Goal: Task Accomplishment & Management: Use online tool/utility

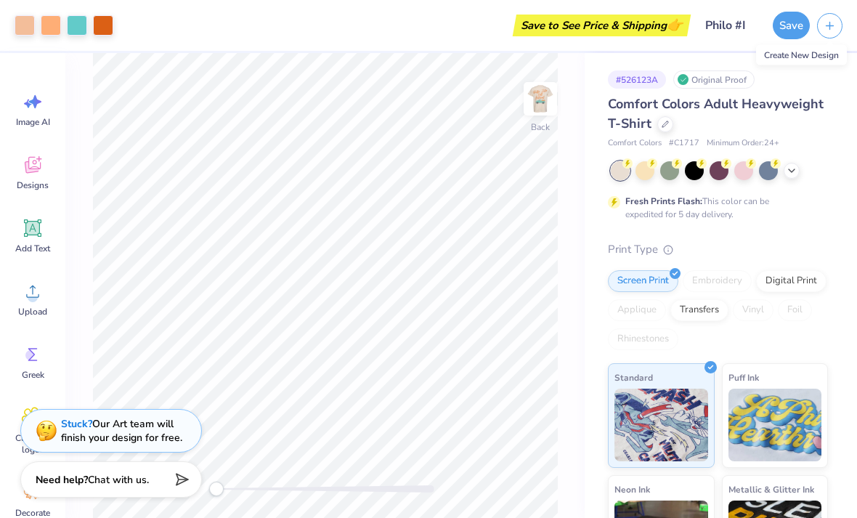
click at [824, 29] on icon "button" at bounding box center [830, 26] width 12 height 12
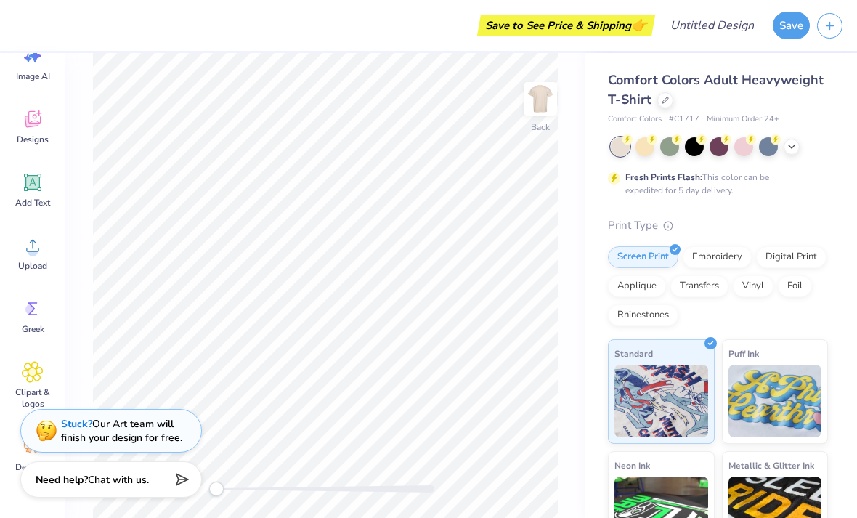
scroll to position [46, 0]
click at [45, 65] on div "Image AI" at bounding box center [33, 63] width 52 height 54
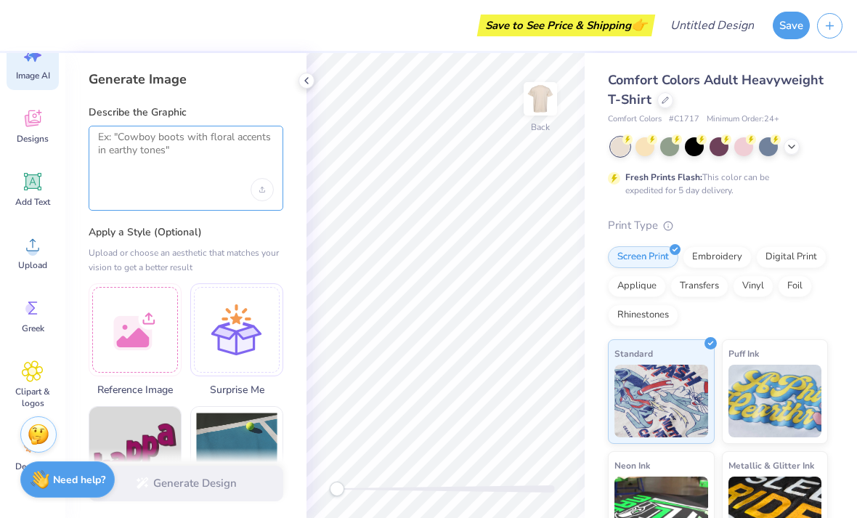
click at [205, 147] on textarea at bounding box center [186, 149] width 176 height 36
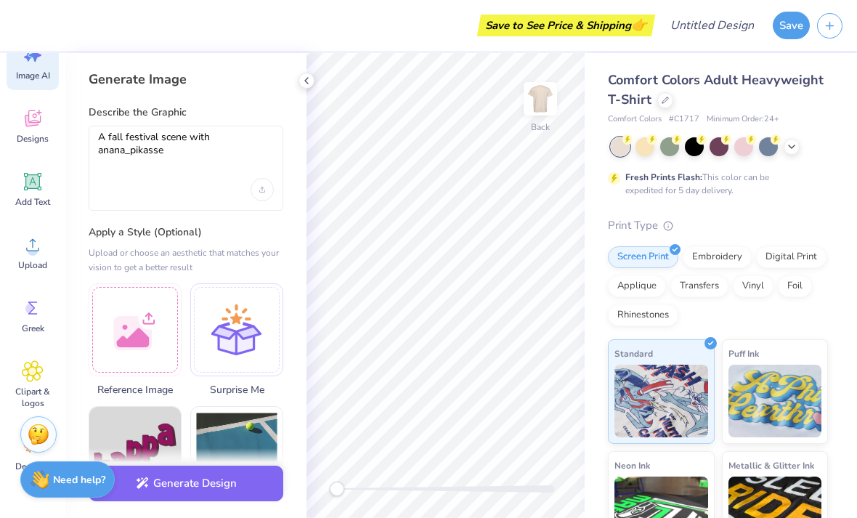
click at [135, 174] on div "A fall festival scene with anana_pikasse" at bounding box center [186, 168] width 195 height 85
click at [147, 156] on textarea "A fall festival scene with anana_pikasse" at bounding box center [186, 149] width 176 height 36
type textarea "A fall festival scene with pumpkins and a vintage truck"
click at [223, 492] on button "Generate Design" at bounding box center [186, 484] width 195 height 36
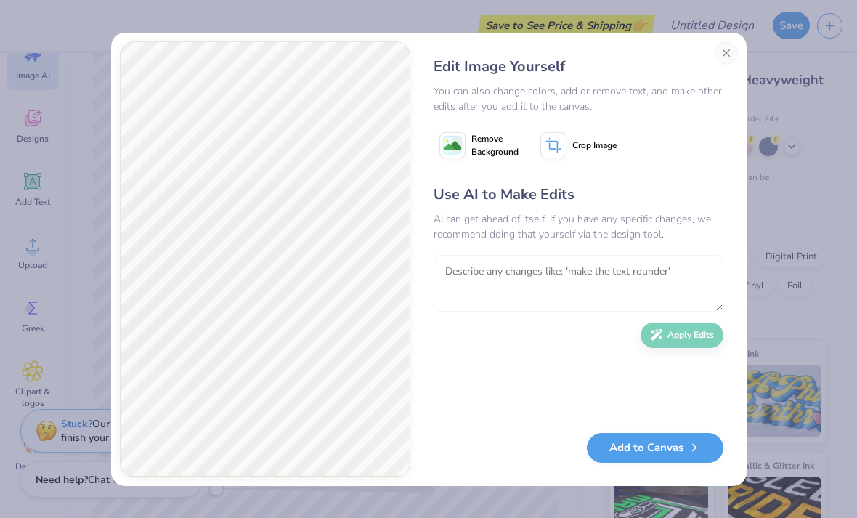
click at [564, 293] on textarea at bounding box center [579, 283] width 290 height 57
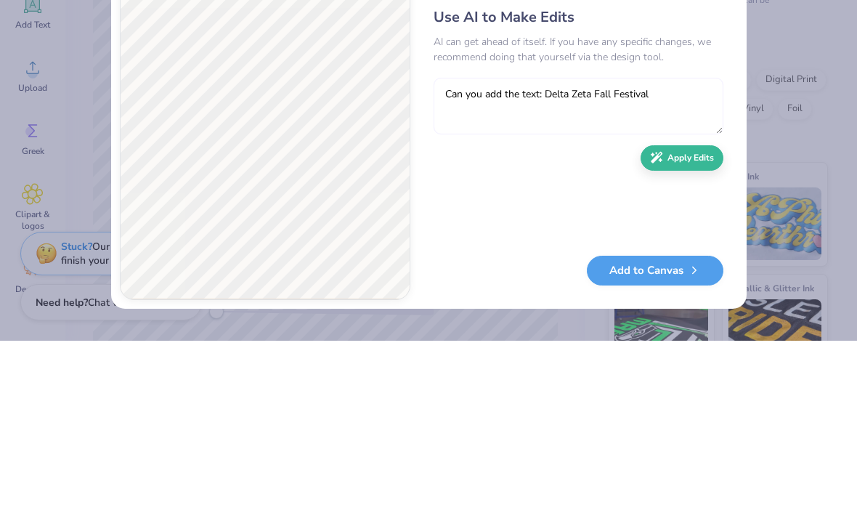
type textarea "Can you add the text: Delta Zeta Fall Festival"
click at [696, 322] on button "Apply Edits" at bounding box center [682, 334] width 83 height 25
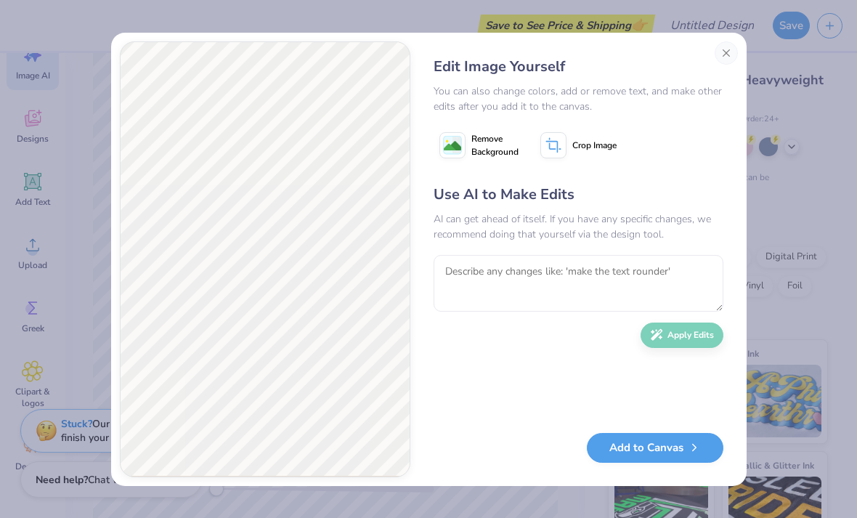
click at [657, 445] on button "Add to Canvas" at bounding box center [655, 448] width 137 height 30
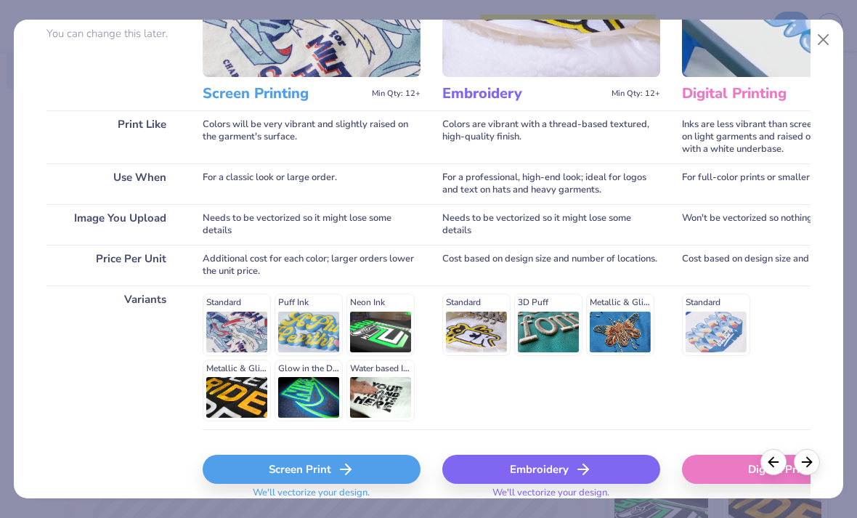
scroll to position [157, 0]
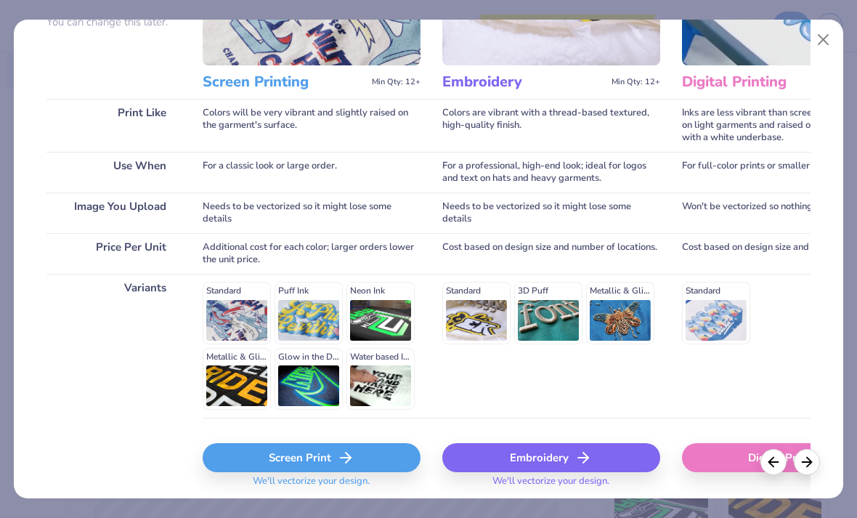
click at [315, 471] on div "Screen Print" at bounding box center [312, 457] width 218 height 29
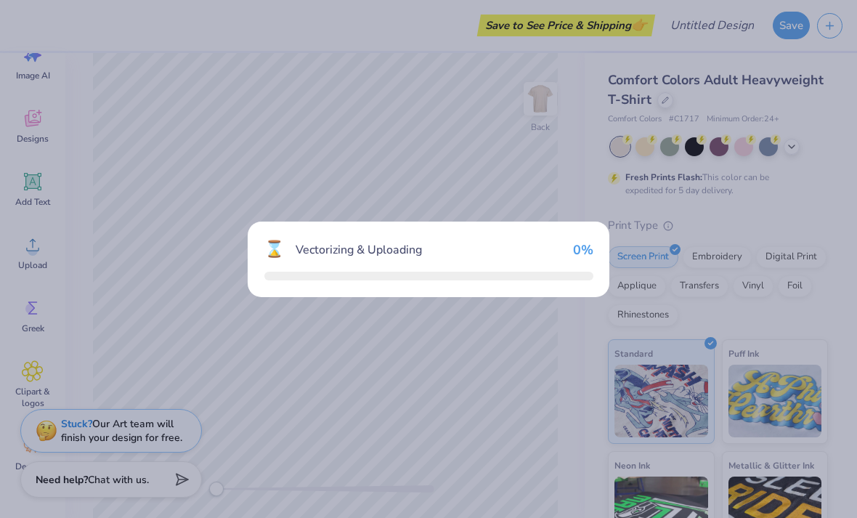
click at [349, 195] on div "⌛ Vectorizing & Uploading 0 %" at bounding box center [428, 259] width 857 height 518
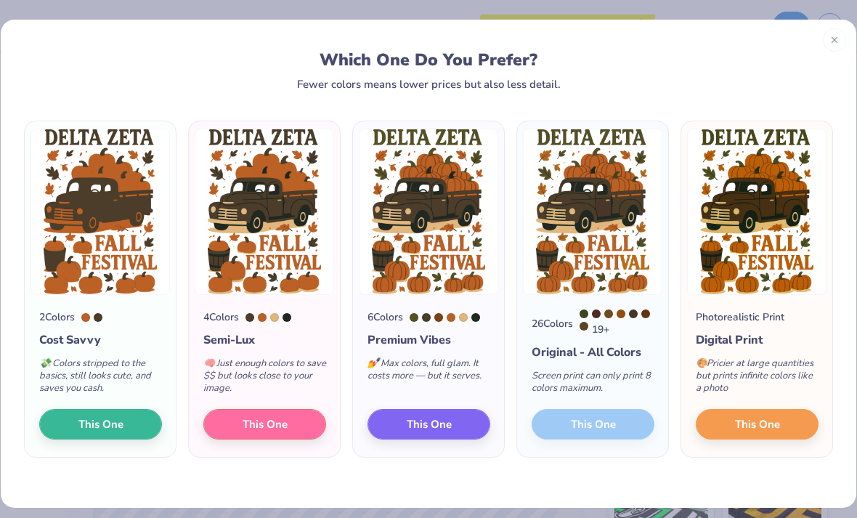
click at [389, 431] on button "This One" at bounding box center [428, 424] width 123 height 31
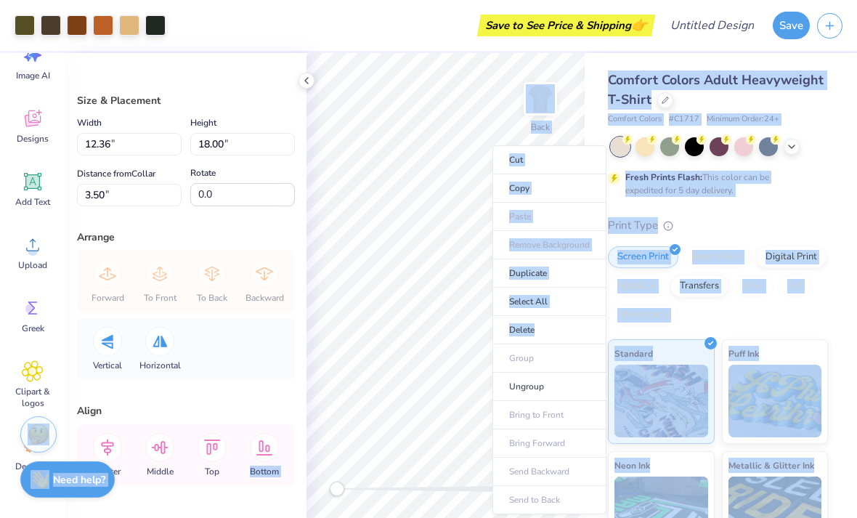
click at [566, 190] on li "Copy" at bounding box center [549, 188] width 114 height 28
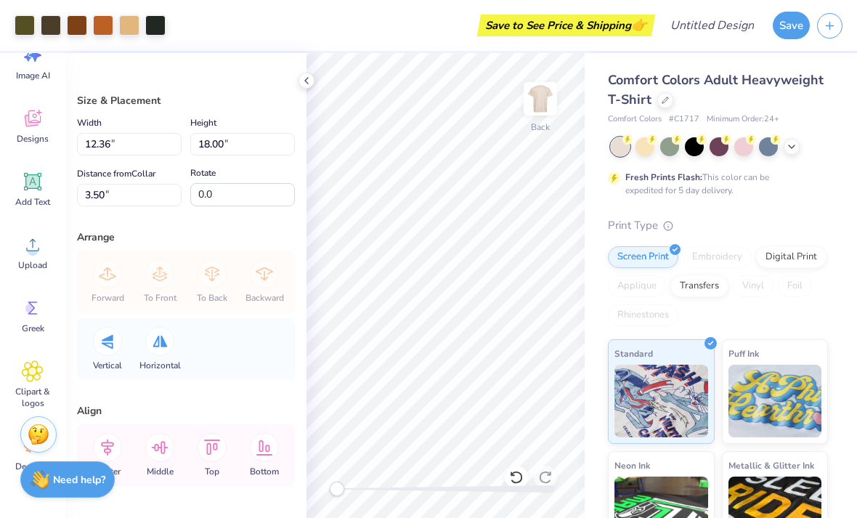
click at [546, 97] on img at bounding box center [540, 98] width 29 height 29
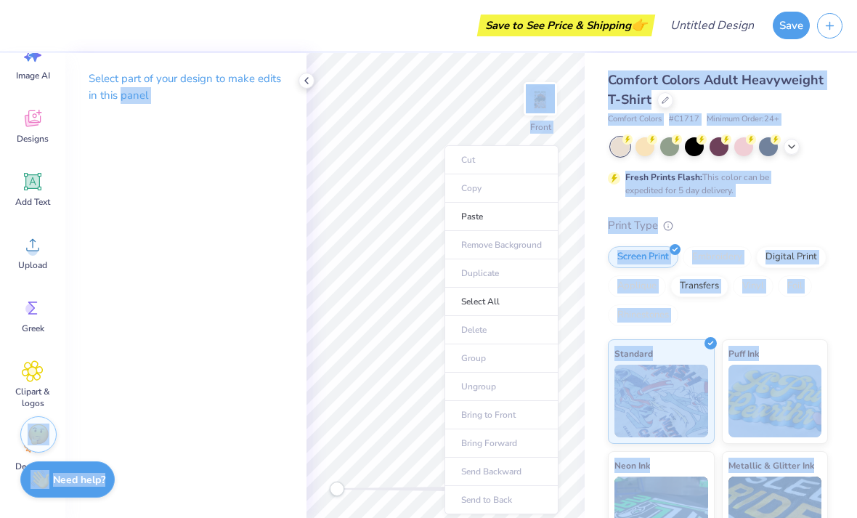
click at [498, 214] on li "Paste" at bounding box center [501, 217] width 114 height 28
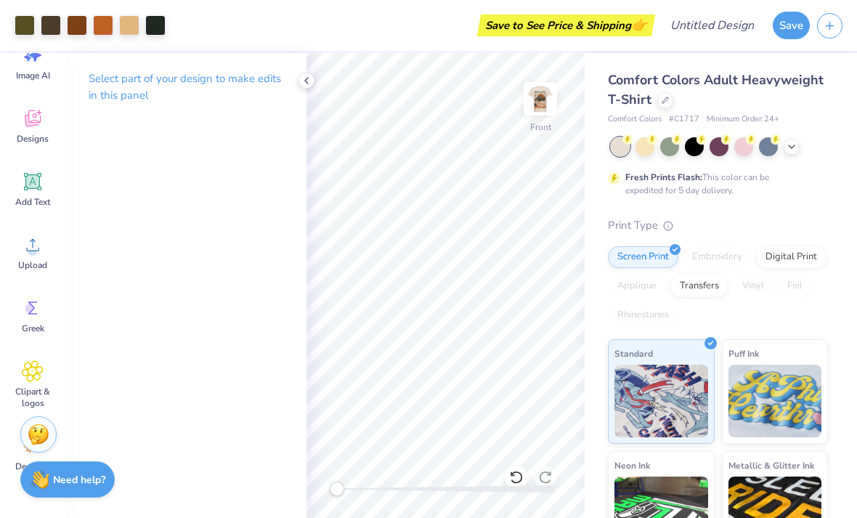
click at [541, 100] on img at bounding box center [540, 98] width 29 height 29
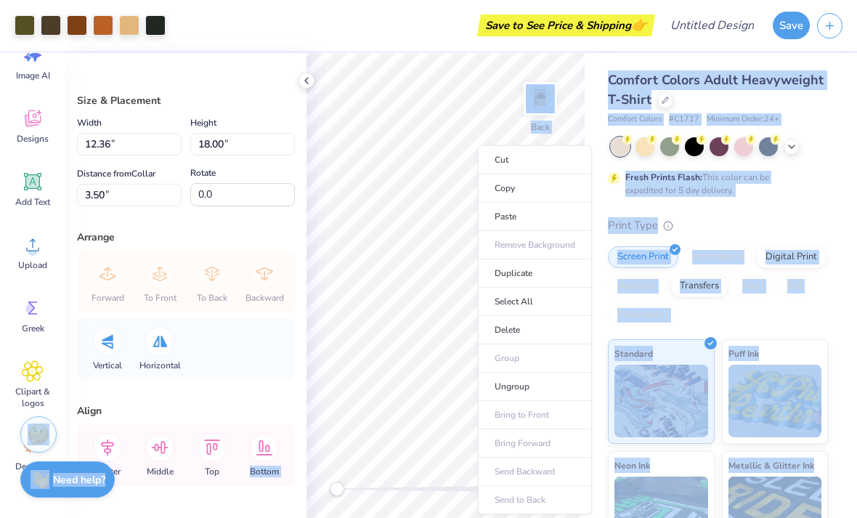
click at [525, 325] on li "Delete" at bounding box center [535, 330] width 114 height 28
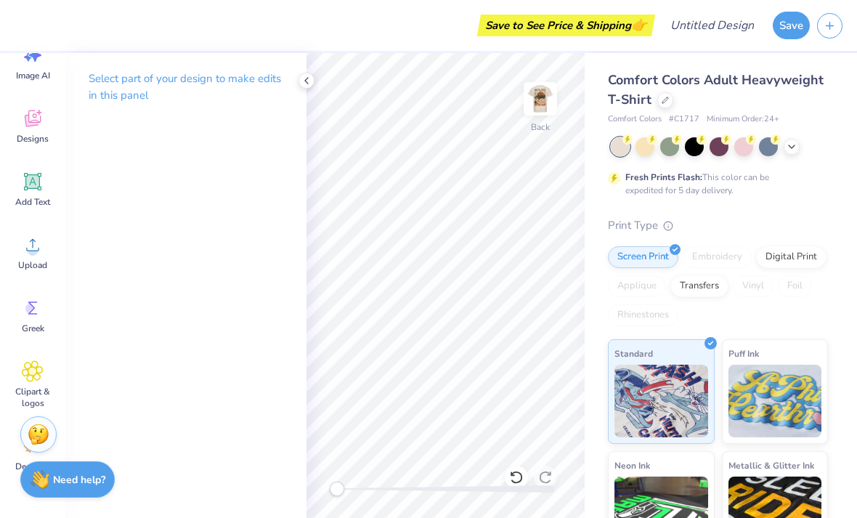
click at [33, 254] on circle at bounding box center [33, 250] width 10 height 10
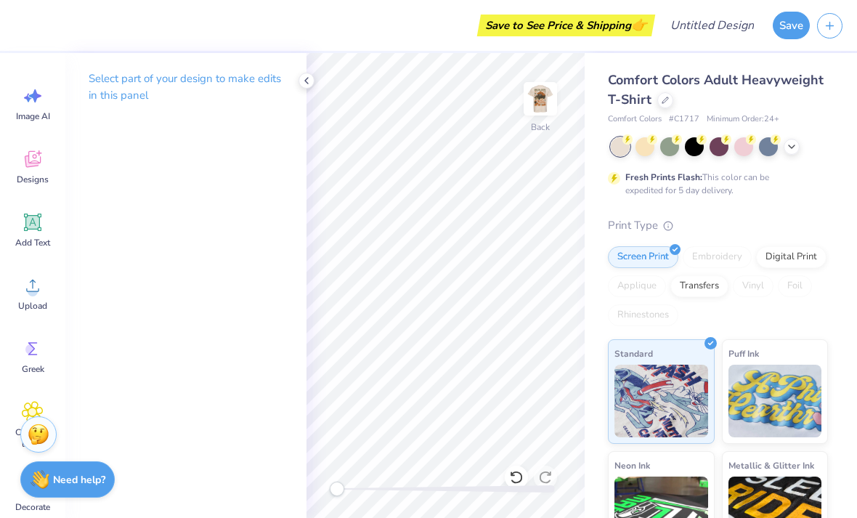
click at [43, 99] on icon at bounding box center [33, 96] width 22 height 22
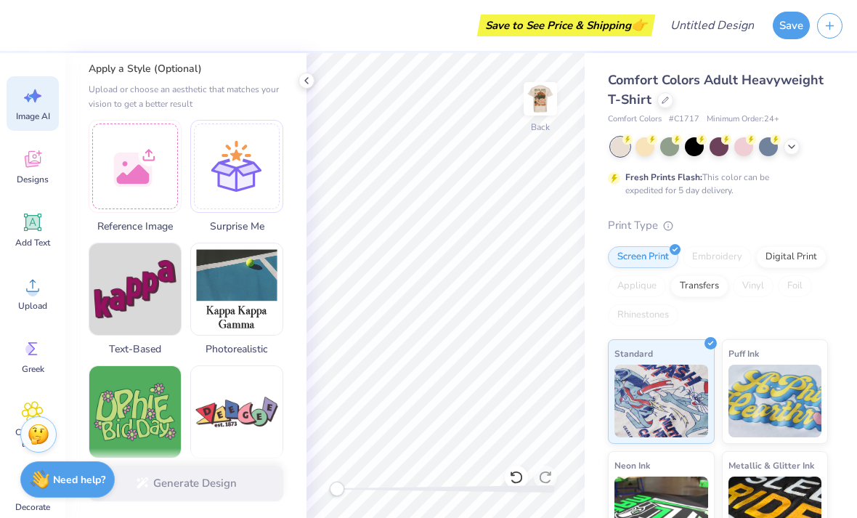
scroll to position [163, 0]
click at [162, 166] on div at bounding box center [135, 167] width 93 height 93
click at [155, 182] on div at bounding box center [135, 167] width 93 height 93
click at [156, 184] on div at bounding box center [135, 167] width 93 height 93
click at [541, 100] on img at bounding box center [540, 98] width 29 height 29
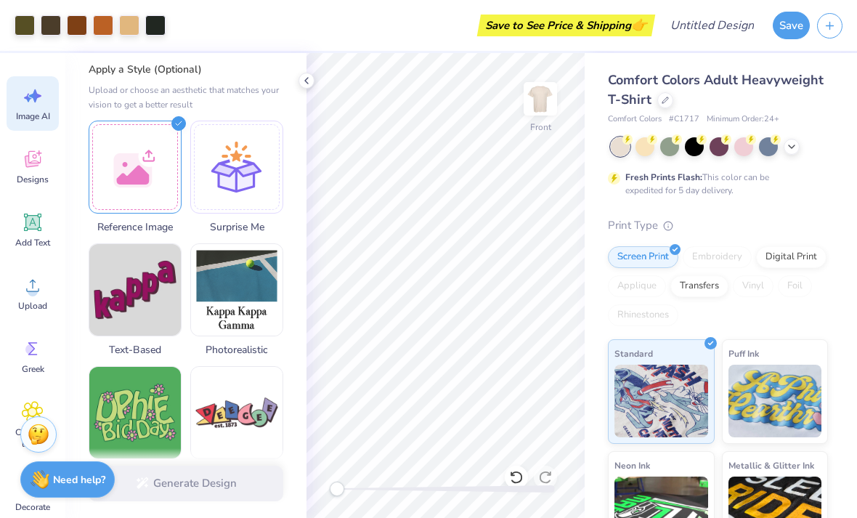
click at [140, 178] on div at bounding box center [135, 167] width 93 height 93
click at [150, 195] on div at bounding box center [135, 167] width 93 height 93
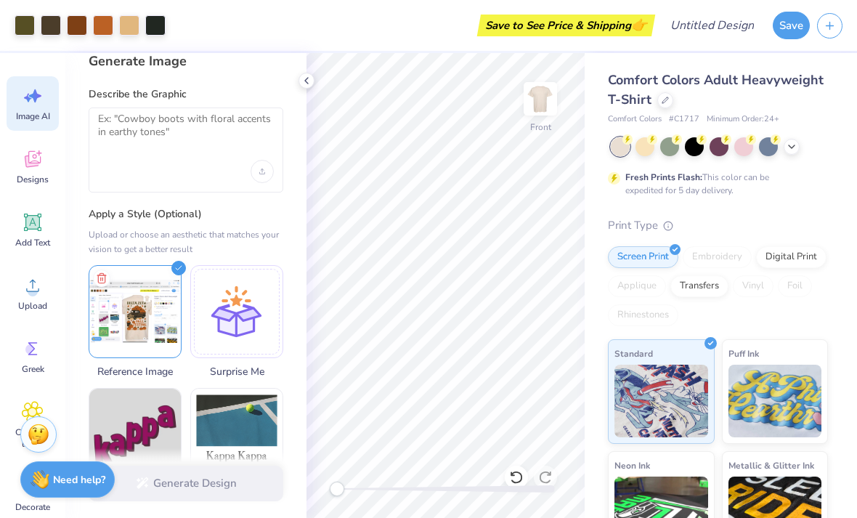
scroll to position [17, 0]
click at [198, 147] on textarea at bounding box center [186, 131] width 176 height 36
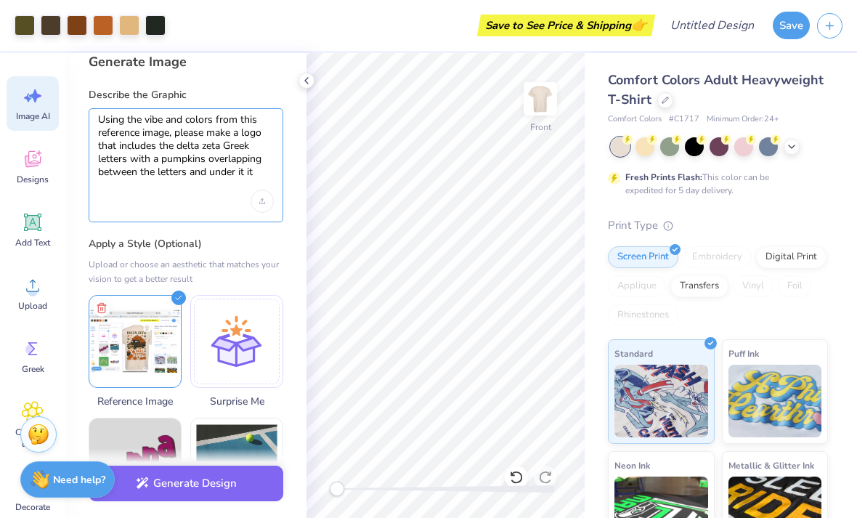
scroll to position [0, 0]
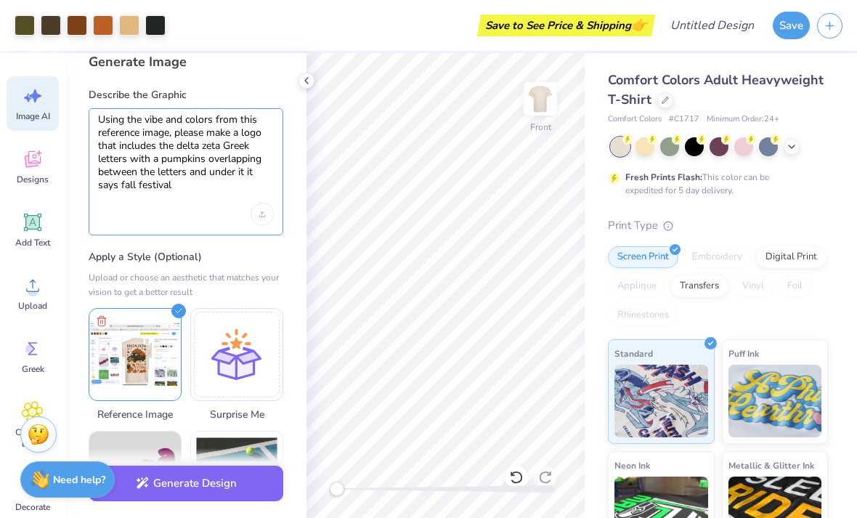
type textarea "Using the vibe and colors from this reference image, please make a logo that in…"
click at [226, 485] on button "Generate Design" at bounding box center [186, 484] width 195 height 36
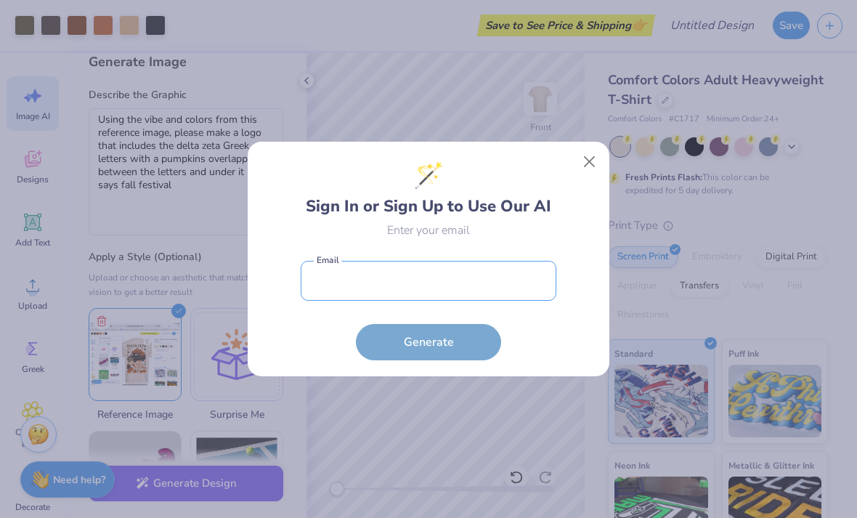
click at [490, 295] on input "email" at bounding box center [429, 281] width 256 height 40
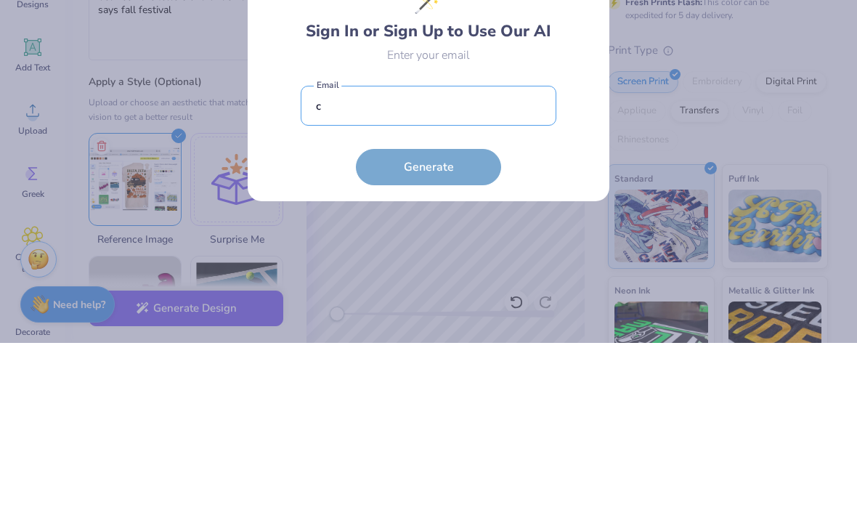
type input "ca"
type input "[PERSON_NAME][EMAIL_ADDRESS][DOMAIN_NAME]"
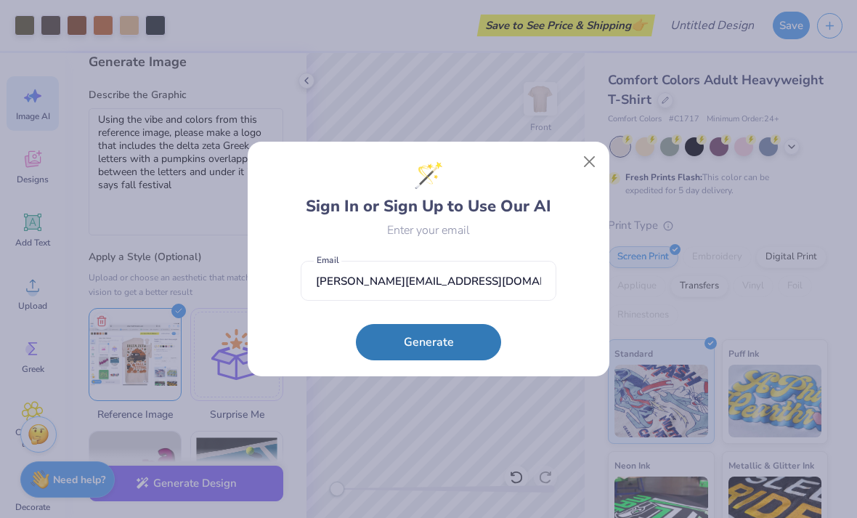
click at [452, 343] on button "Generate" at bounding box center [428, 342] width 145 height 36
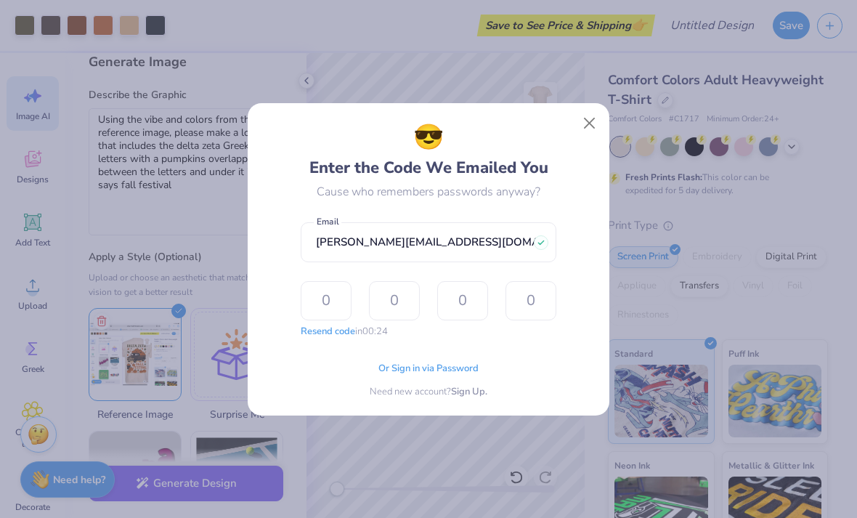
click at [333, 303] on input "text" at bounding box center [326, 300] width 51 height 39
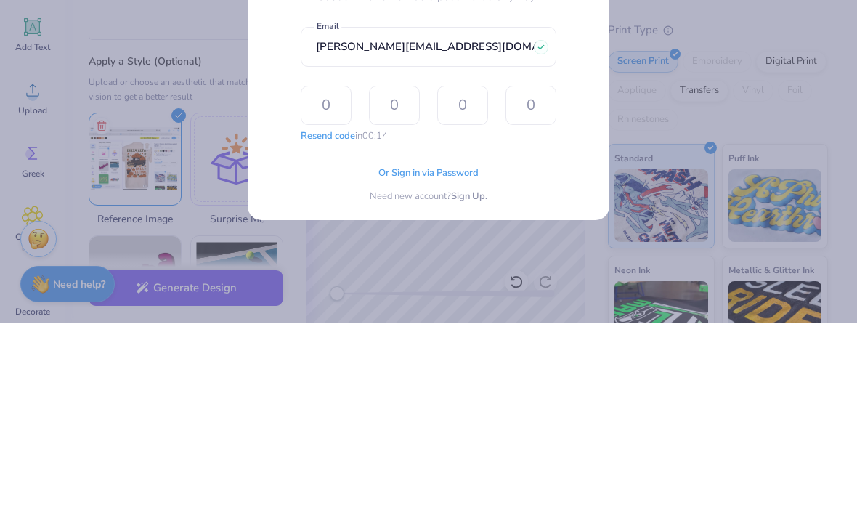
type input "8"
type input "4"
type input "6"
type input "0"
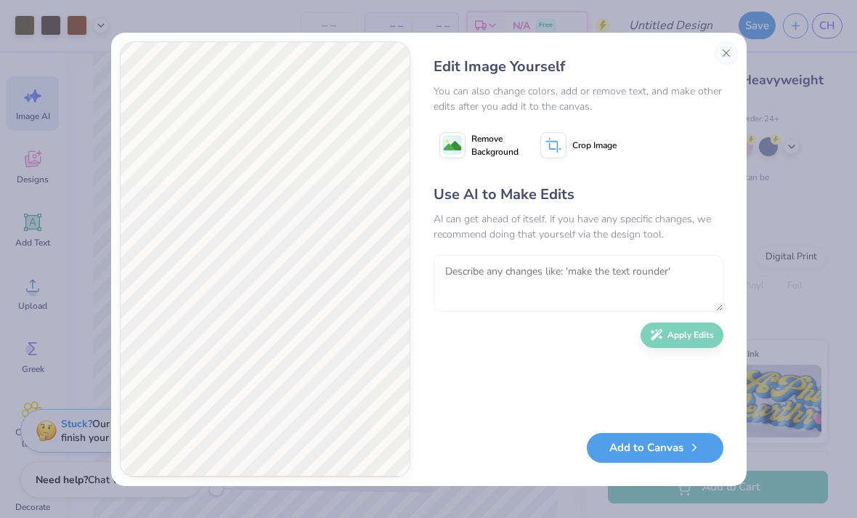
click at [606, 298] on textarea at bounding box center [579, 283] width 290 height 57
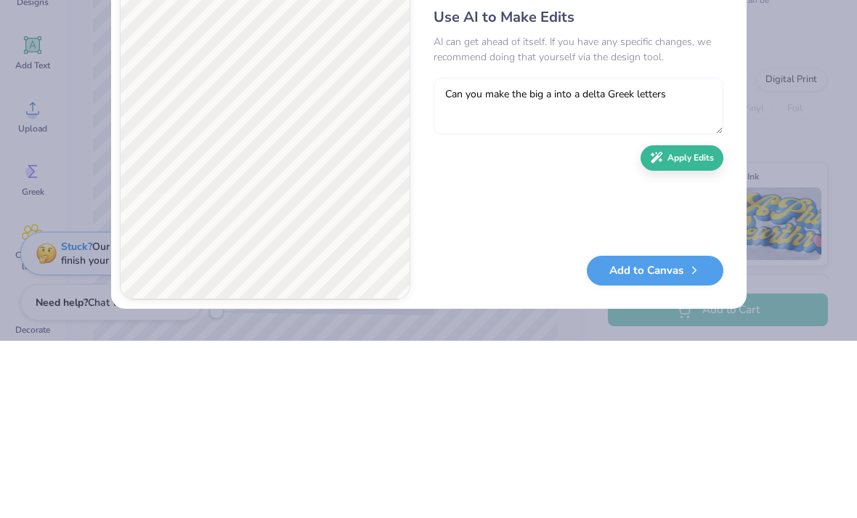
type textarea "Can you make the big a into a delta Greek letters"
click at [695, 322] on button "Apply Edits" at bounding box center [682, 334] width 83 height 25
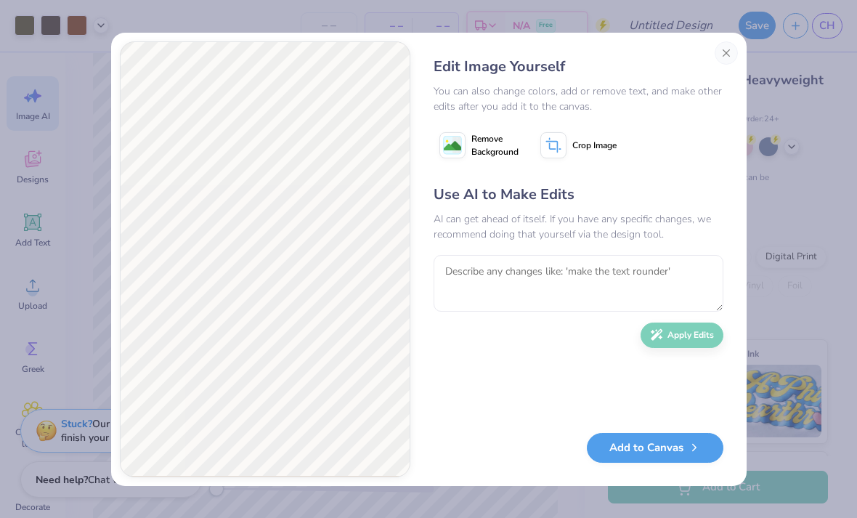
click at [665, 458] on button "Add to Canvas" at bounding box center [655, 448] width 137 height 30
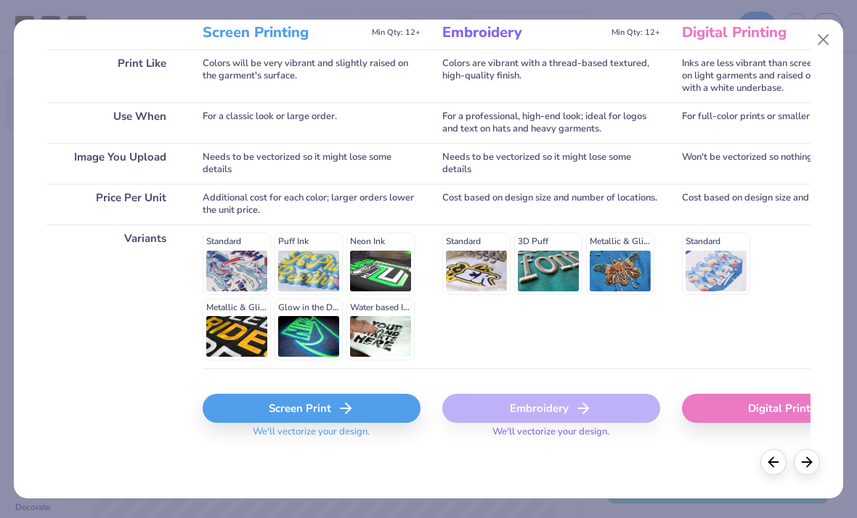
scroll to position [206, 0]
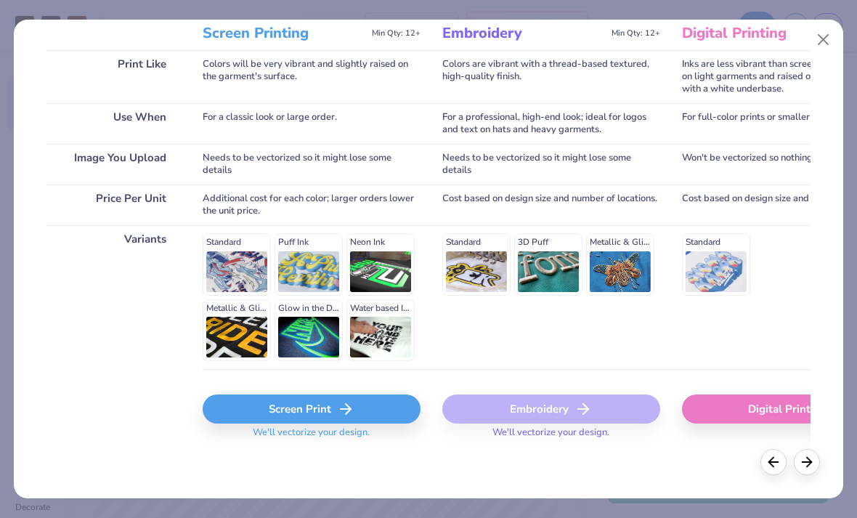
click at [333, 409] on div "Screen Print" at bounding box center [312, 408] width 218 height 29
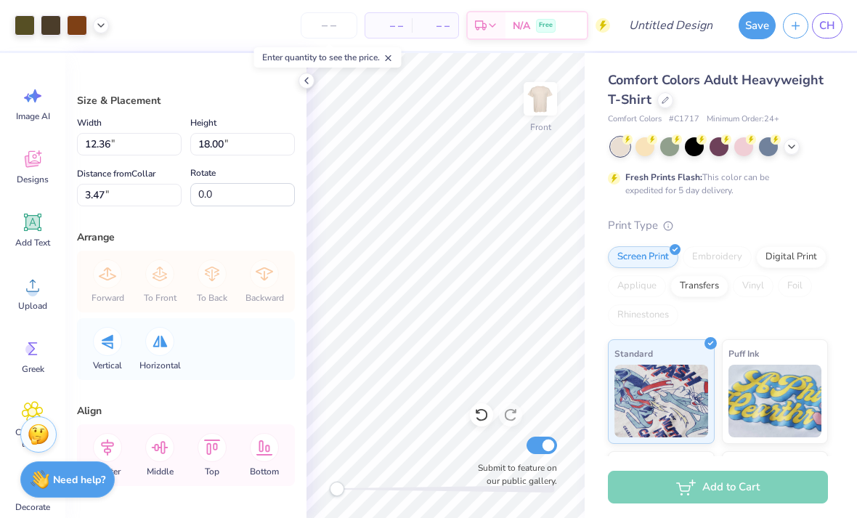
click at [539, 113] on img at bounding box center [540, 98] width 29 height 29
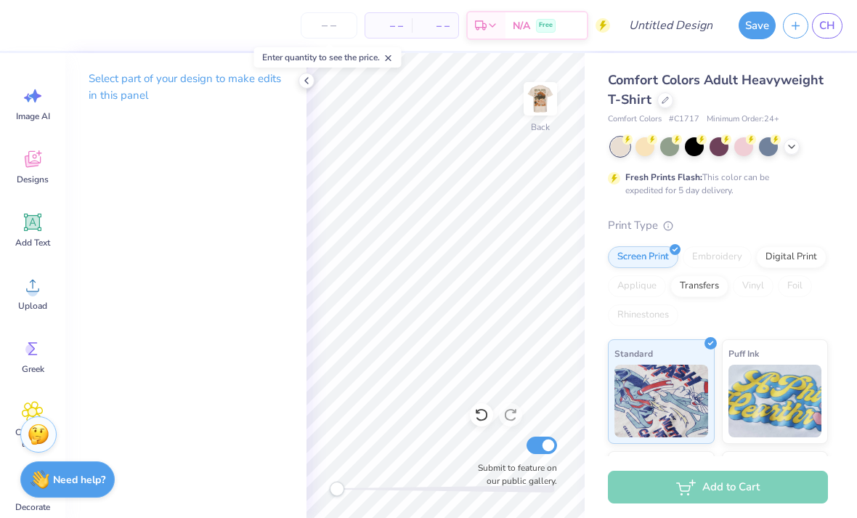
click at [49, 110] on span "Image AI" at bounding box center [33, 116] width 34 height 12
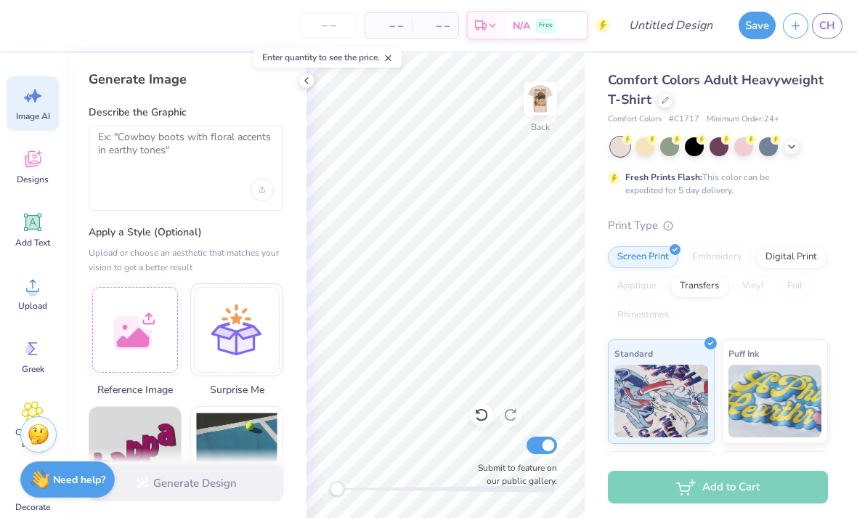
scroll to position [0, 0]
click at [803, 205] on div "Comfort Colors Adult Heavyweight T-Shirt Comfort Colors # C1717 Minimum Order: …" at bounding box center [718, 368] width 220 height 597
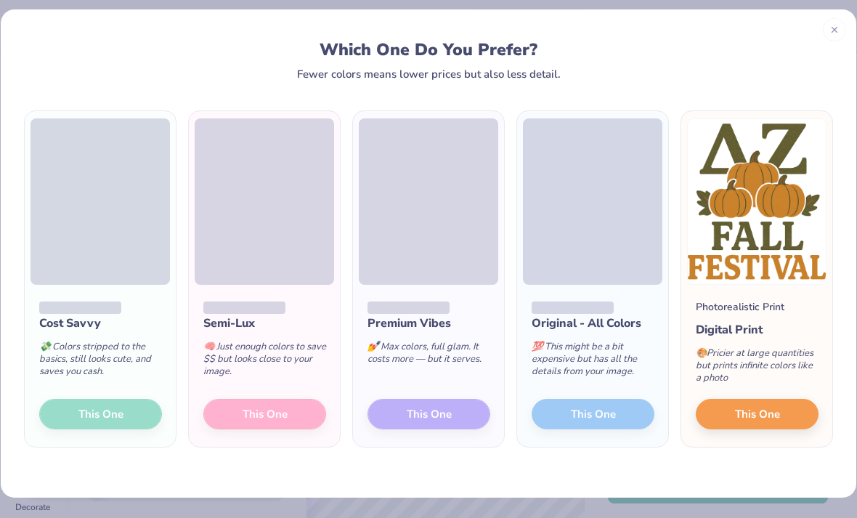
scroll to position [10, 0]
click at [272, 417] on div "Semi-Lux 🧠 Just enough colors to save $$ but looks close to your image. This One" at bounding box center [264, 366] width 151 height 162
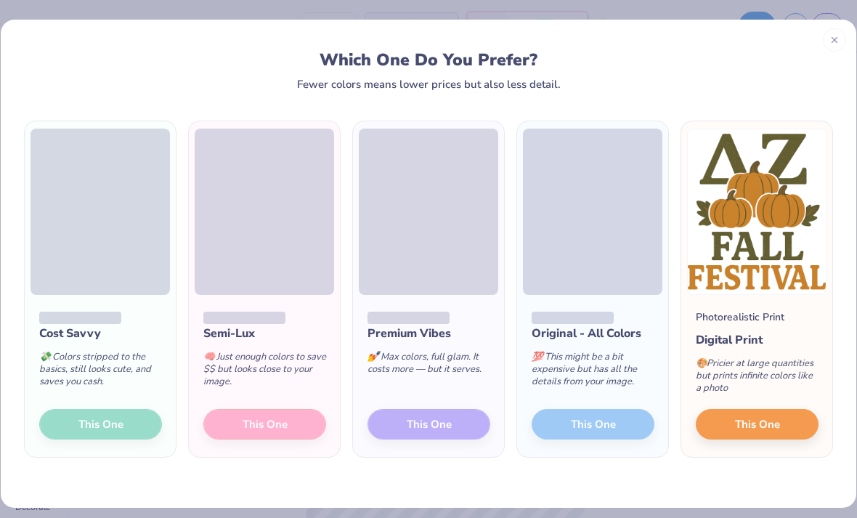
scroll to position [0, 0]
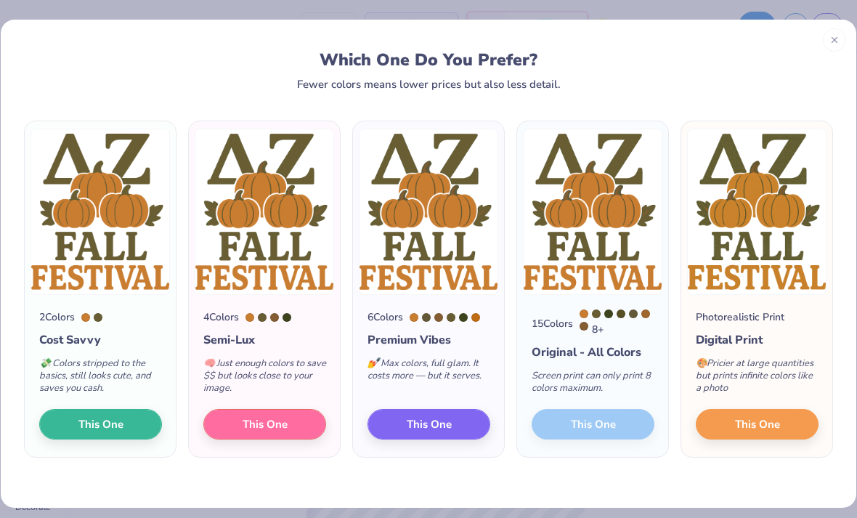
click at [133, 428] on button "This One" at bounding box center [100, 424] width 123 height 31
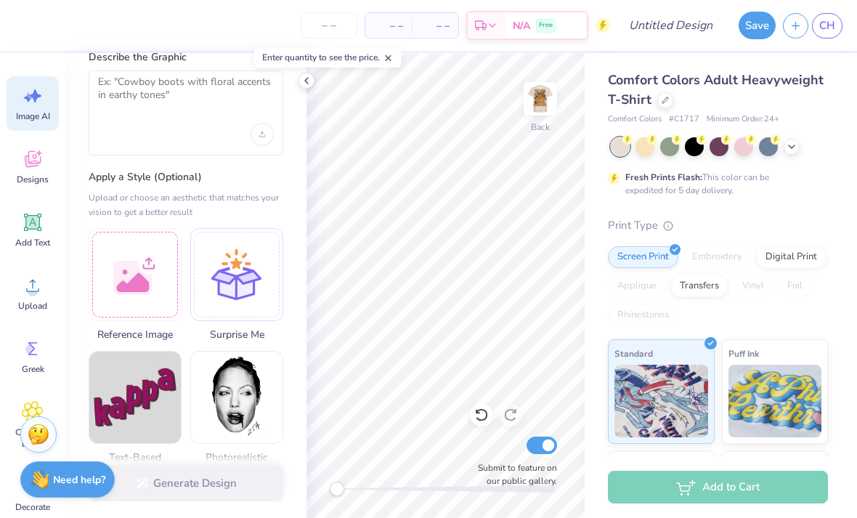
scroll to position [4, 0]
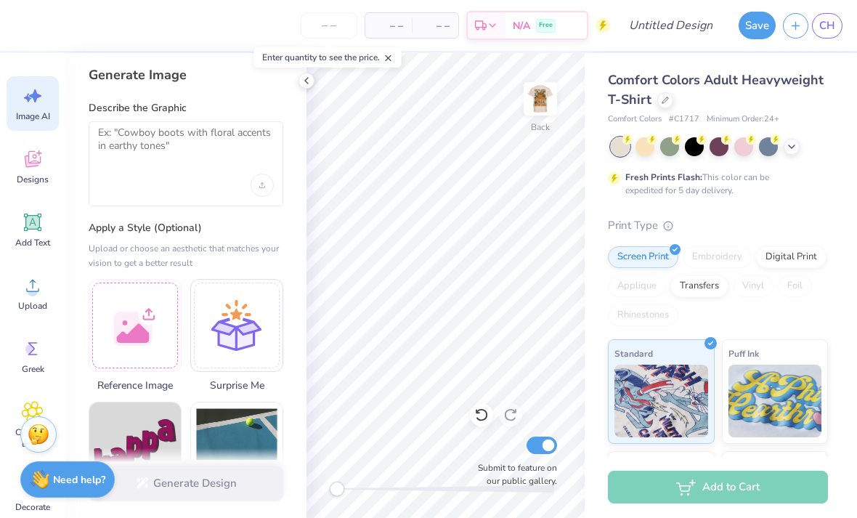
click at [533, 107] on img at bounding box center [540, 98] width 29 height 29
click at [531, 107] on img at bounding box center [540, 98] width 29 height 29
click at [389, 68] on div "Enter quantity to see the price." at bounding box center [328, 57] width 156 height 29
click at [394, 59] on icon at bounding box center [388, 58] width 10 height 10
click at [224, 479] on div "Generate Design" at bounding box center [185, 483] width 241 height 70
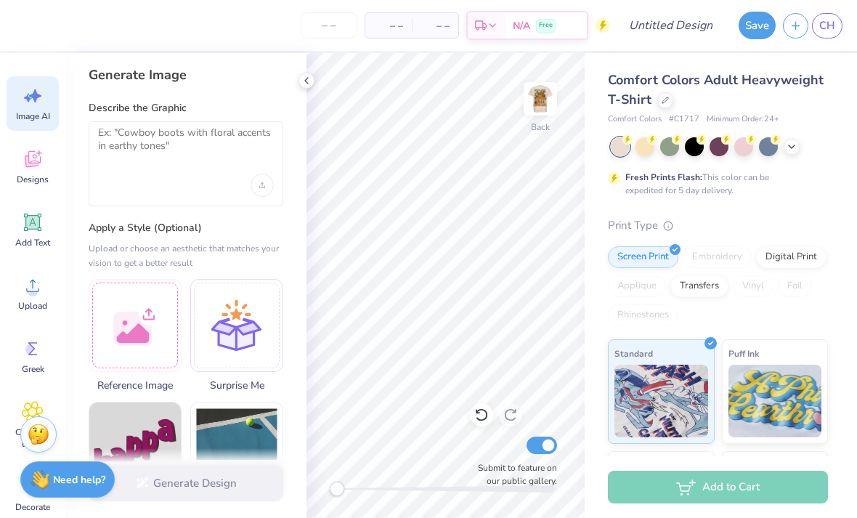
click at [300, 86] on div at bounding box center [306, 81] width 16 height 16
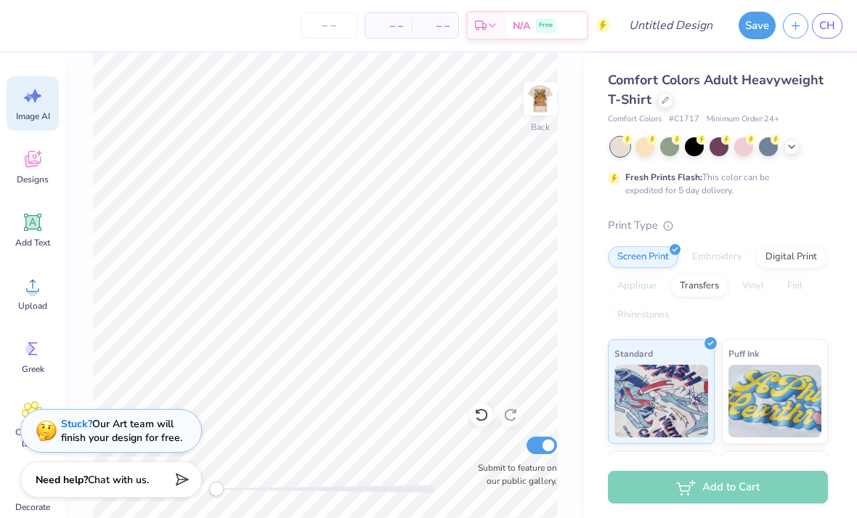
click at [179, 429] on div "Stuck? Our Art team will finish your design for free." at bounding box center [121, 431] width 121 height 28
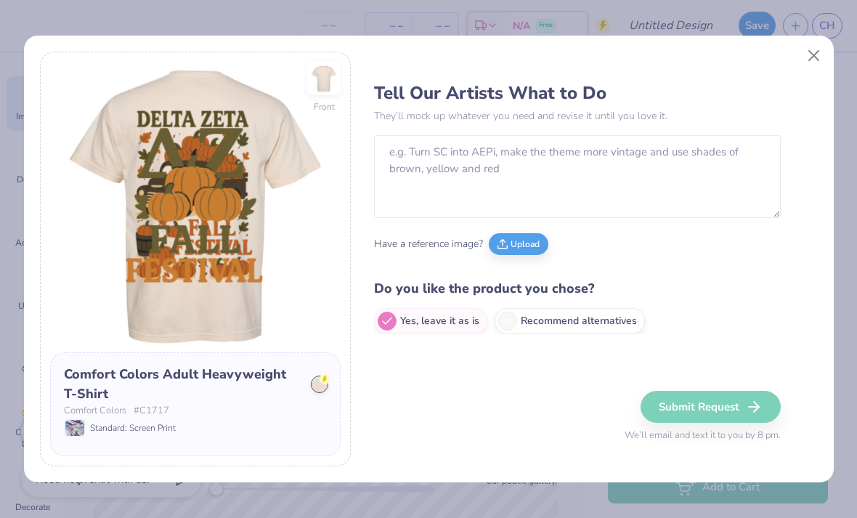
click at [805, 68] on button "Close" at bounding box center [814, 55] width 28 height 28
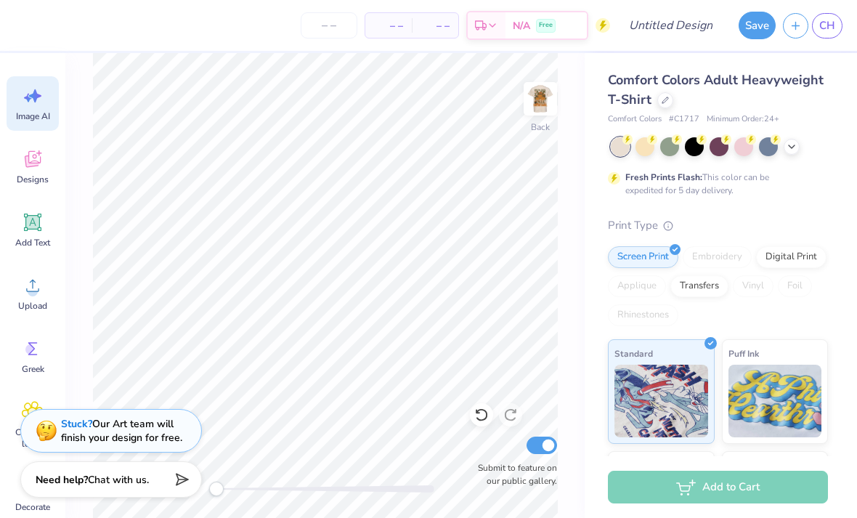
click at [137, 483] on span "Chat with us." at bounding box center [118, 480] width 61 height 14
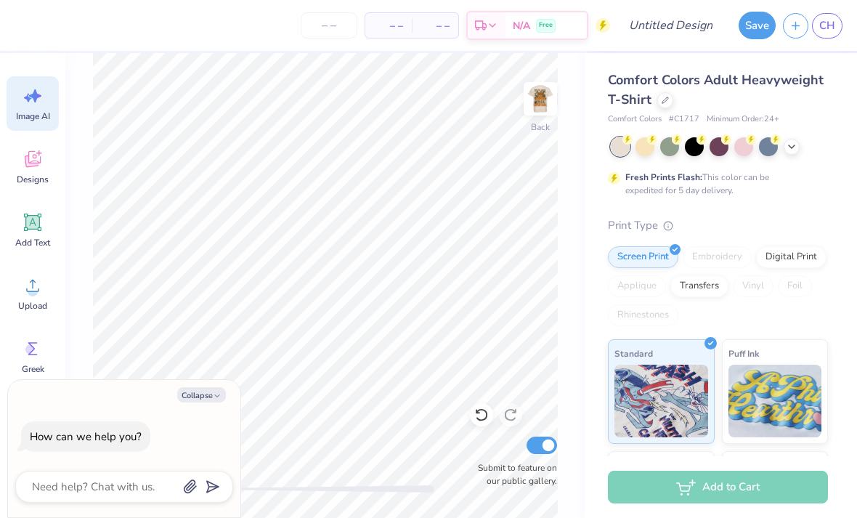
click at [214, 394] on icon "button" at bounding box center [217, 395] width 9 height 9
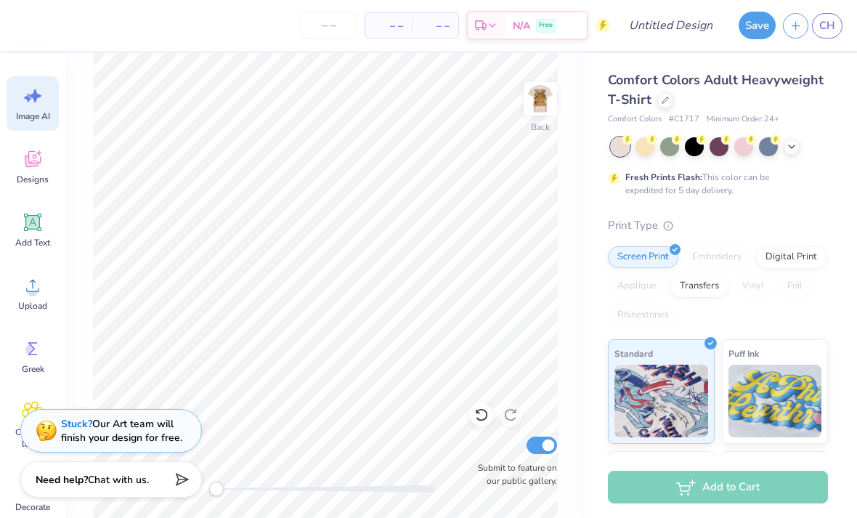
click at [767, 21] on button "Save" at bounding box center [757, 26] width 37 height 28
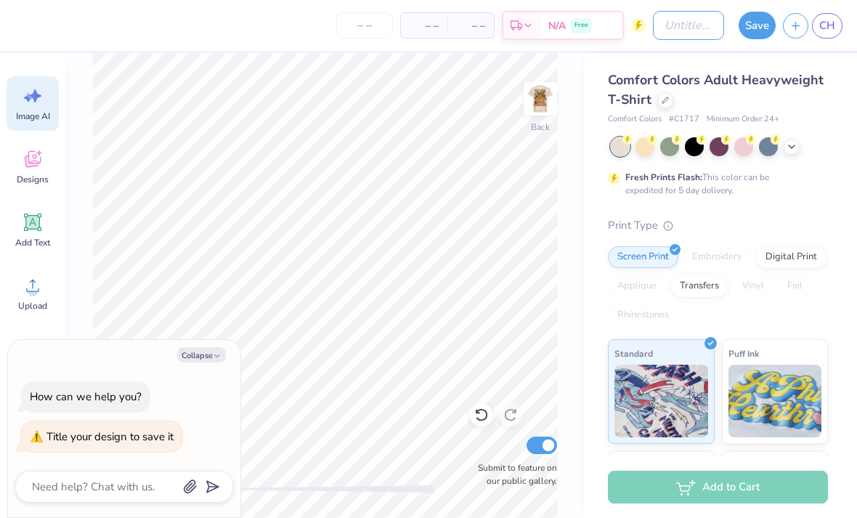
click at [676, 35] on input "Design Title" at bounding box center [688, 25] width 71 height 29
type textarea "x"
type input "Phil #2"
type textarea "x"
click at [675, 28] on input "Phil #2" at bounding box center [688, 25] width 71 height 29
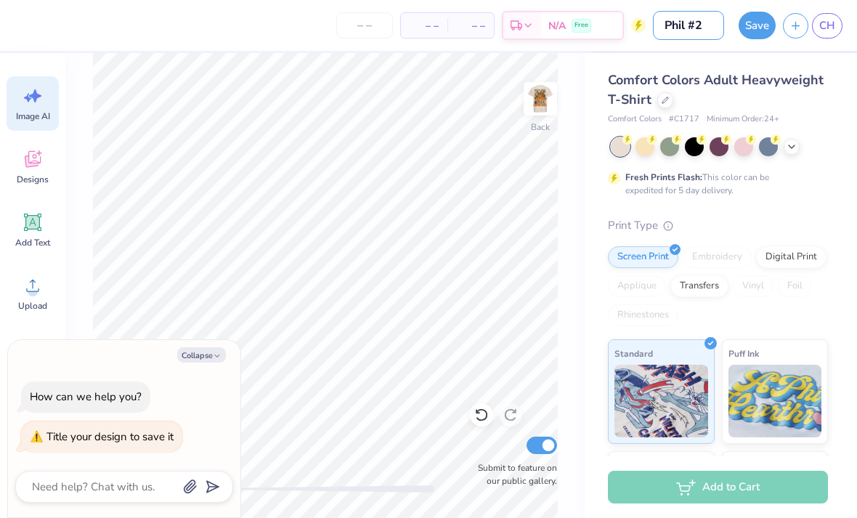
type input "Philo #2"
type textarea "x"
type input "Philo #2"
click at [756, 30] on button "Save" at bounding box center [757, 26] width 37 height 28
click at [755, 25] on div "Save" at bounding box center [757, 26] width 37 height 28
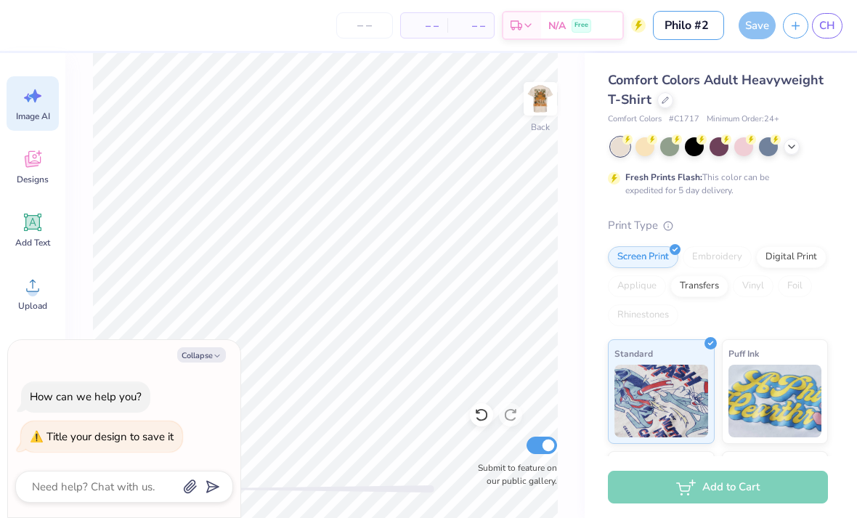
click at [704, 23] on input "Philo #2" at bounding box center [688, 25] width 71 height 29
click at [752, 88] on span "Comfort Colors Adult Heavyweight T-Shirt" at bounding box center [716, 89] width 216 height 37
click at [757, 22] on div "Save" at bounding box center [757, 26] width 37 height 28
click at [765, 23] on div "Save" at bounding box center [757, 26] width 37 height 28
click at [214, 357] on icon "button" at bounding box center [217, 356] width 9 height 9
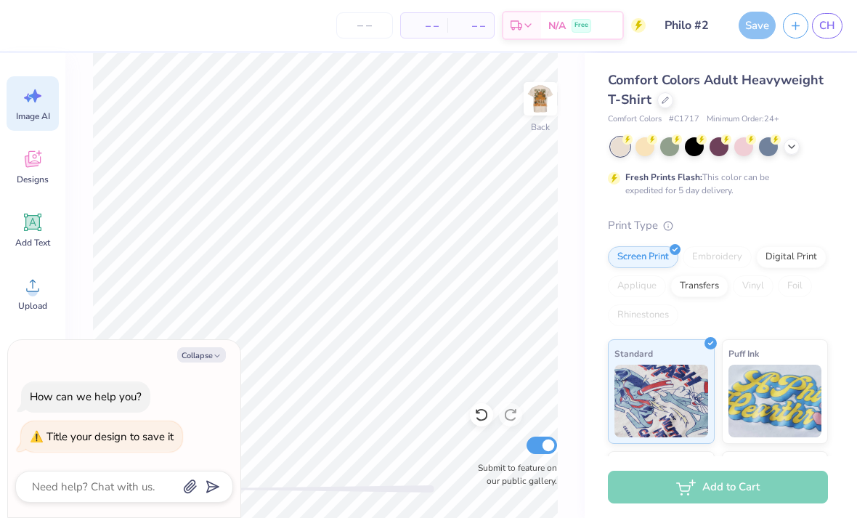
type textarea "x"
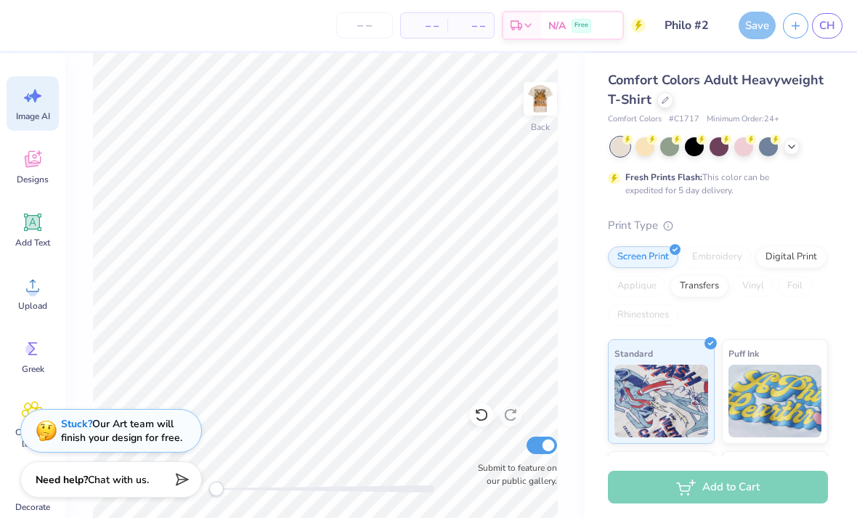
click at [757, 33] on div "Save" at bounding box center [757, 26] width 37 height 28
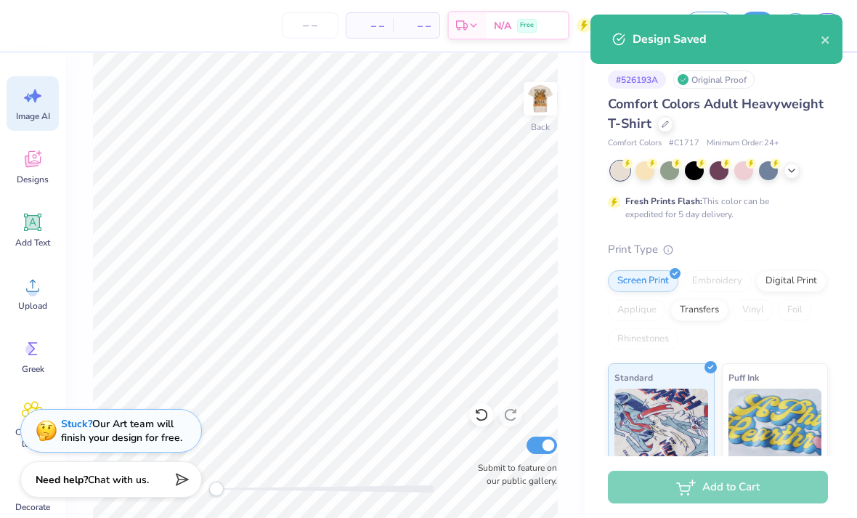
click at [825, 43] on icon "close" at bounding box center [826, 40] width 10 height 12
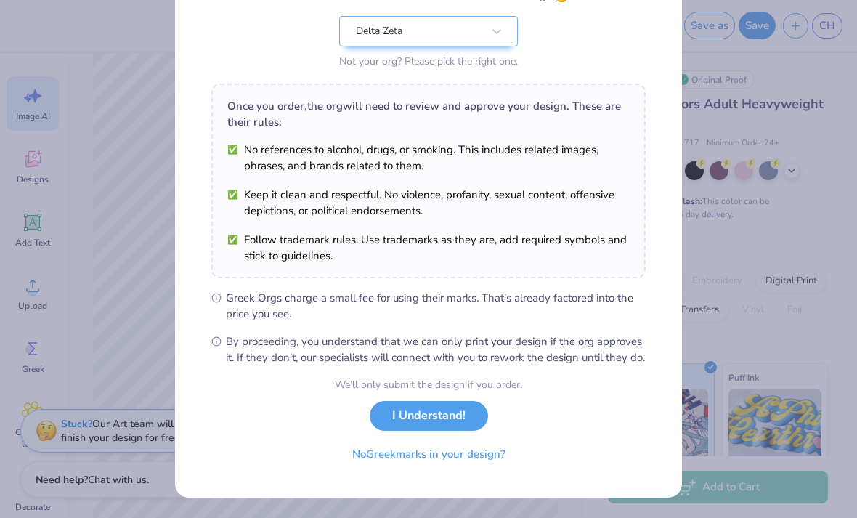
scroll to position [162, 0]
click at [439, 418] on button "I Understand!" at bounding box center [429, 416] width 118 height 30
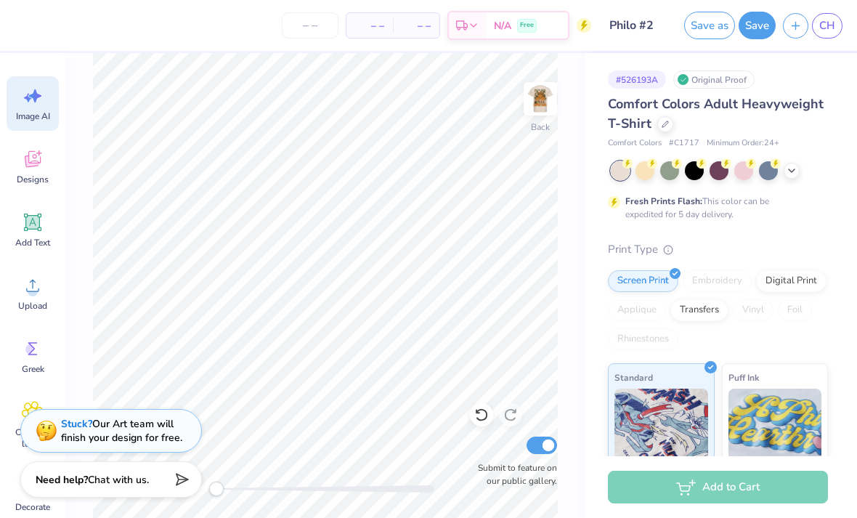
click at [41, 113] on span "Image AI" at bounding box center [33, 116] width 34 height 12
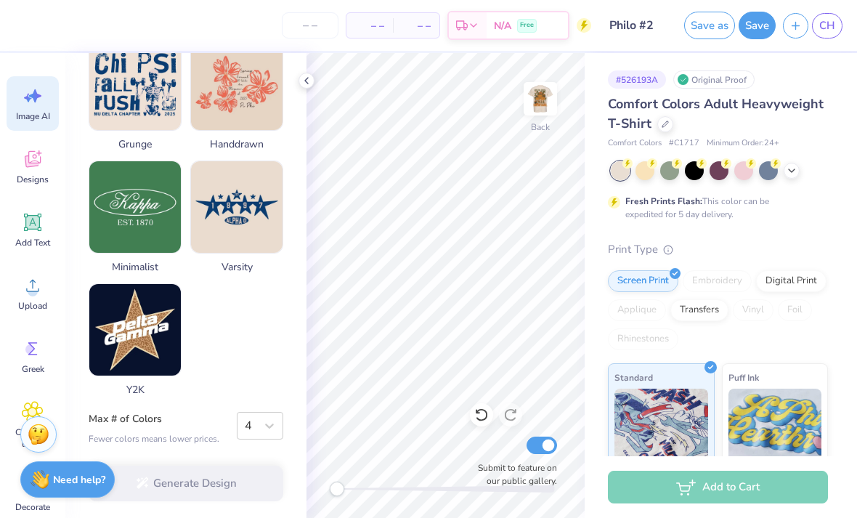
scroll to position [744, 0]
click at [28, 166] on icon at bounding box center [32, 161] width 14 height 12
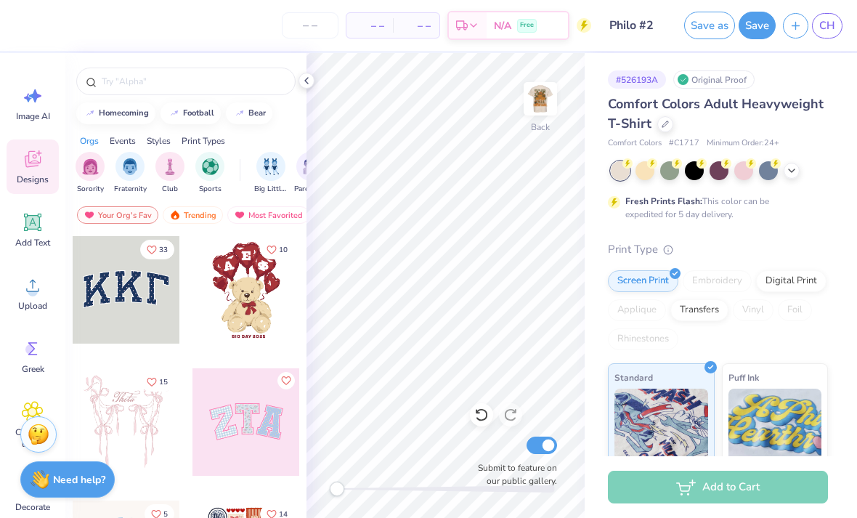
click at [121, 224] on div "Your Org's Fav" at bounding box center [117, 214] width 81 height 17
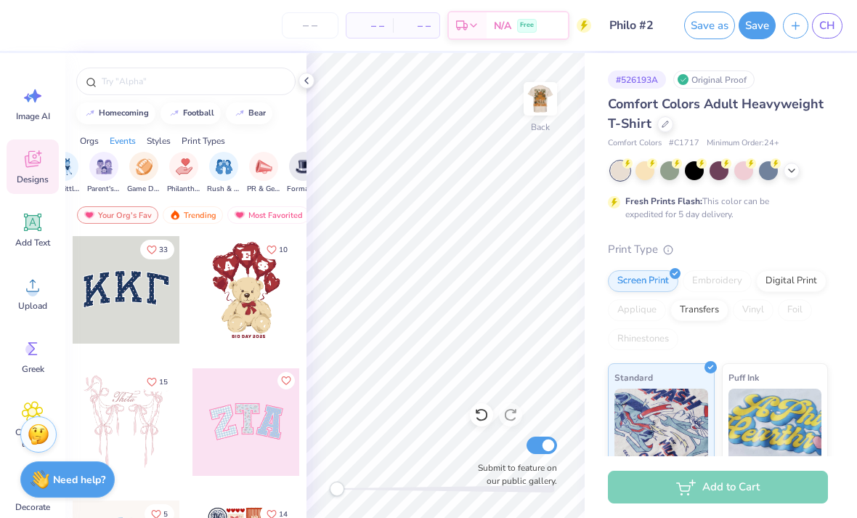
scroll to position [0, 250]
click at [140, 186] on span "Philanthropy" at bounding box center [140, 189] width 33 height 11
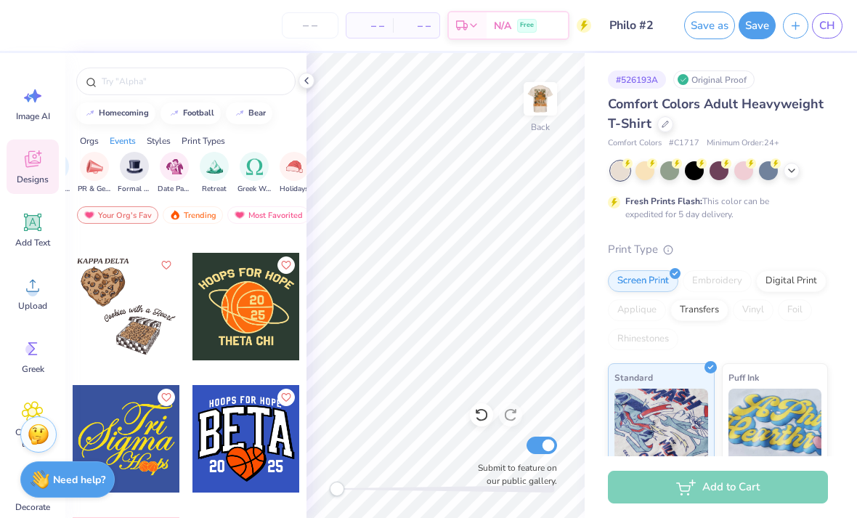
scroll to position [0, 0]
click at [126, 216] on div "Your Org's Fav" at bounding box center [117, 214] width 81 height 17
click at [132, 217] on div "Your Org's Fav" at bounding box center [117, 214] width 81 height 17
click at [134, 224] on div "Your Org's Fav" at bounding box center [117, 214] width 81 height 17
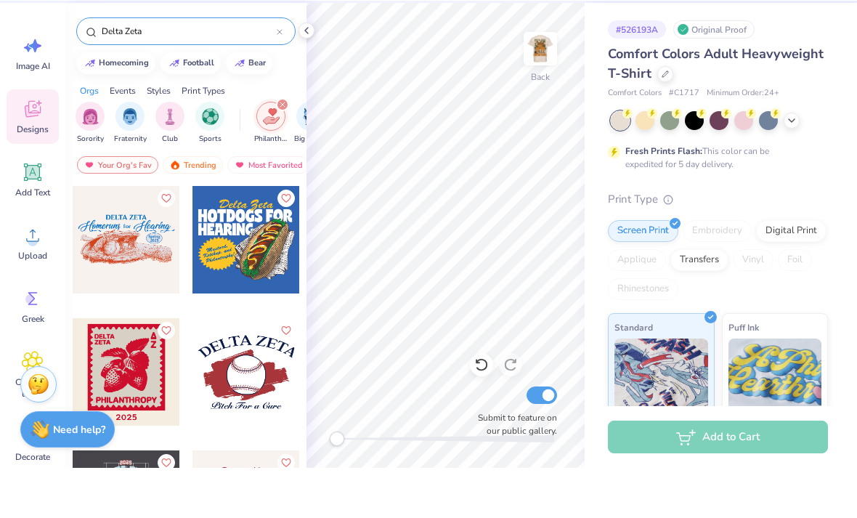
type input "Delta Zeta"
click at [280, 153] on icon "filter for Philanthropy" at bounding box center [282, 155] width 4 height 4
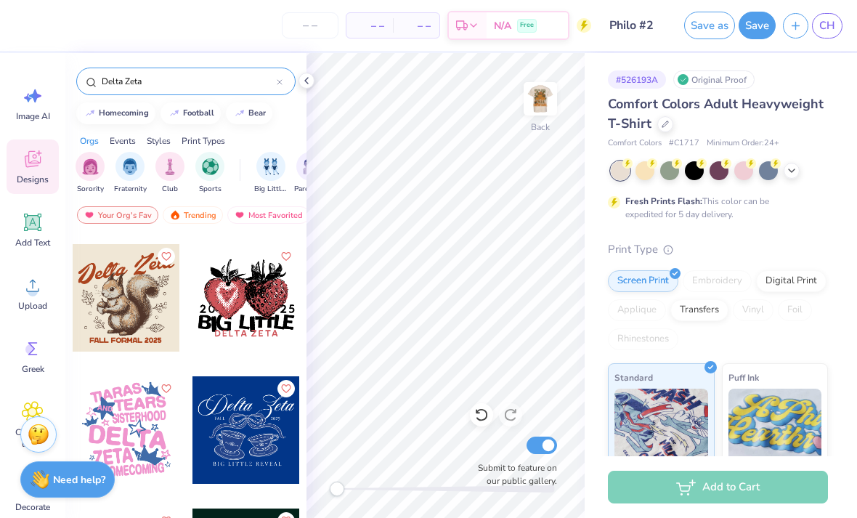
scroll to position [4611, 0]
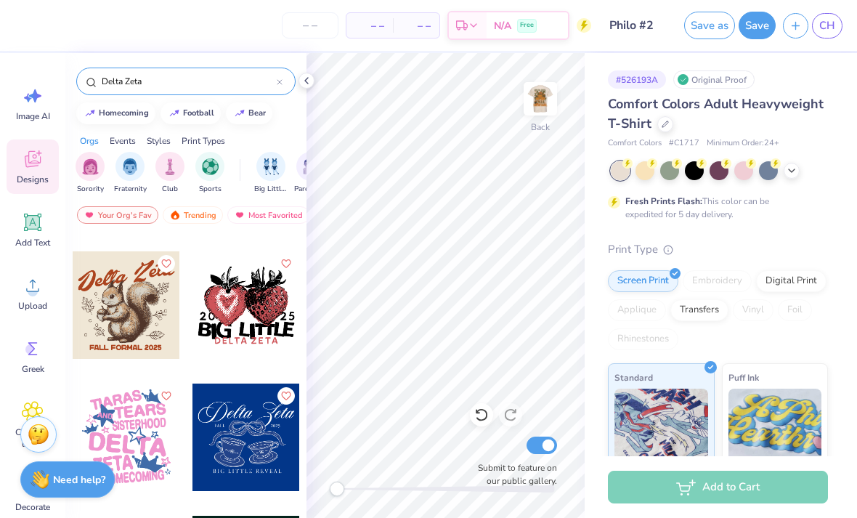
click at [139, 318] on div at bounding box center [126, 304] width 107 height 107
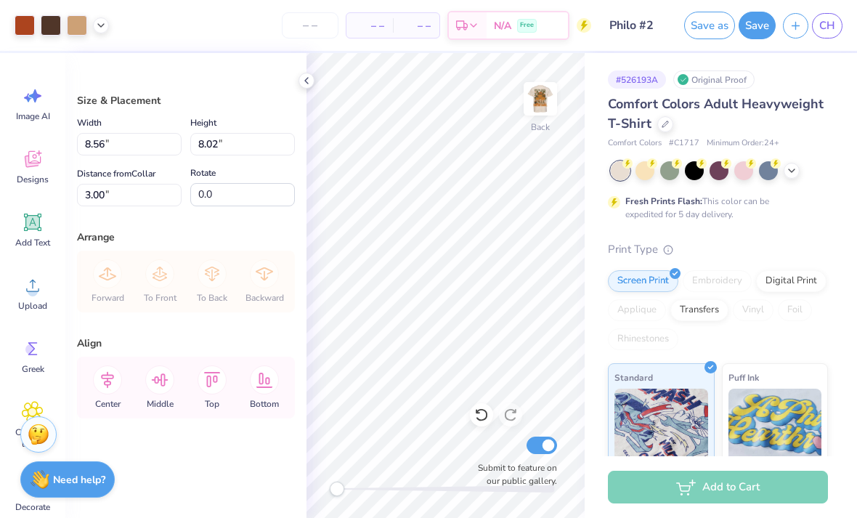
click at [305, 80] on icon at bounding box center [307, 81] width 12 height 12
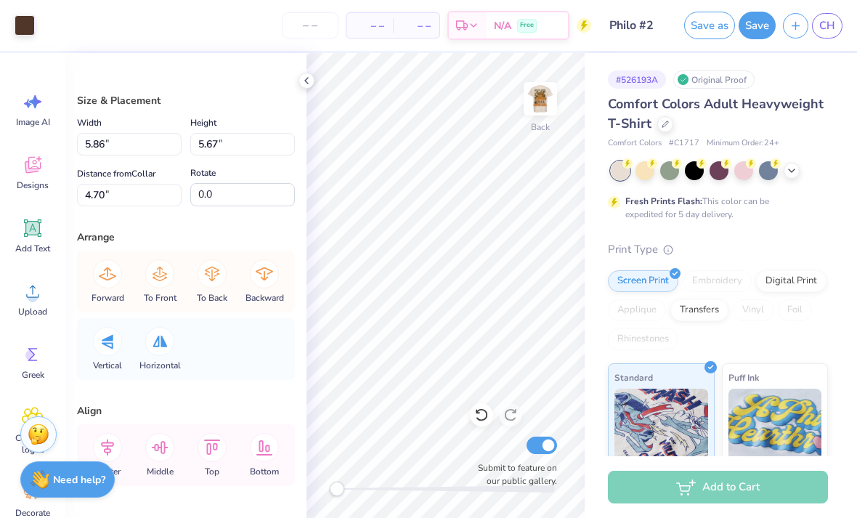
scroll to position [0, 0]
click at [304, 84] on icon at bounding box center [307, 81] width 12 height 12
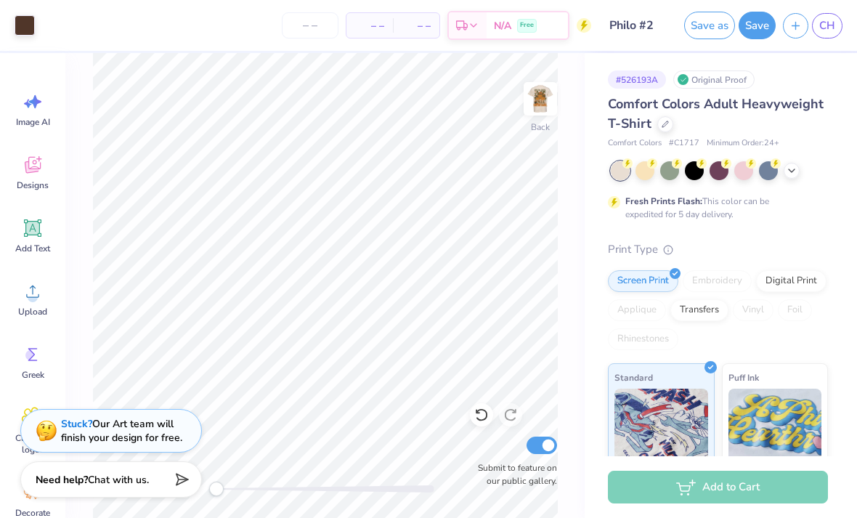
click at [36, 165] on icon at bounding box center [33, 165] width 22 height 22
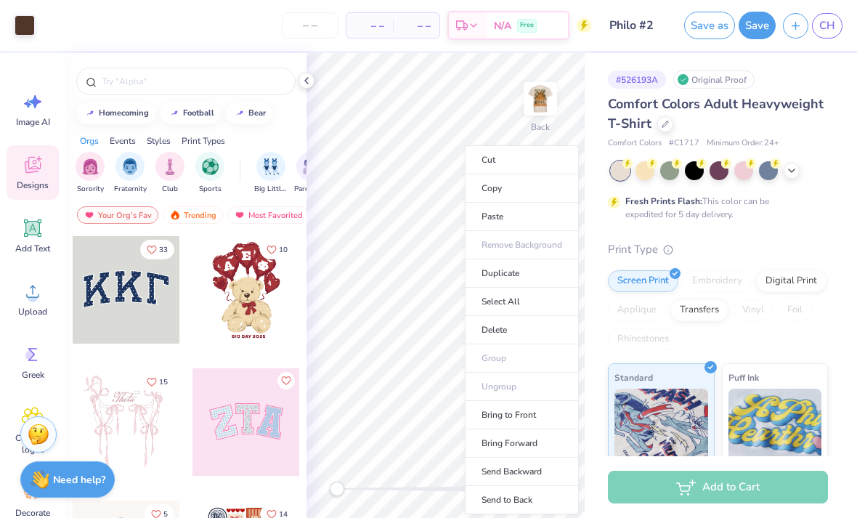
click at [829, 202] on div "# 526193A Original Proof Comfort Colors Adult Heavyweight T-Shirt Comfort Color…" at bounding box center [721, 372] width 272 height 638
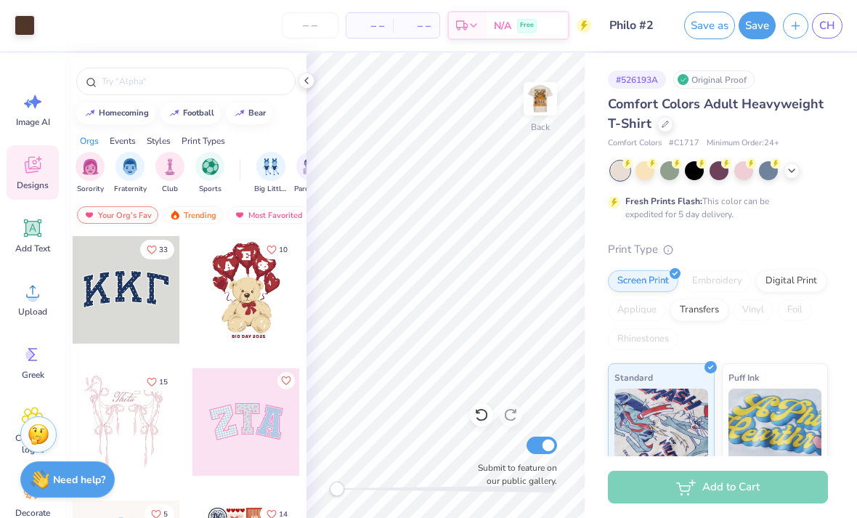
click at [808, 203] on div "Fresh Prints Flash: This color can be expedited for 5 day delivery." at bounding box center [718, 191] width 220 height 60
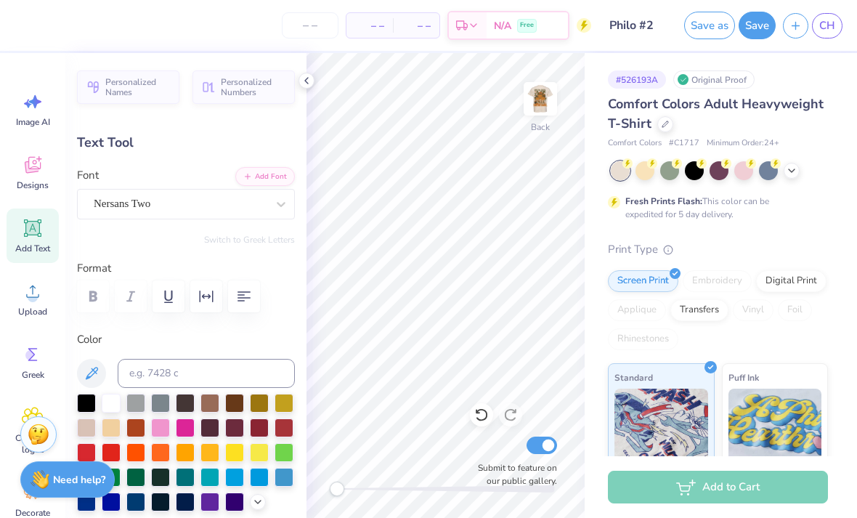
scroll to position [1, 4]
type textarea "FALL Festival 2025"
click at [832, 245] on div "# 526193A Original Proof Comfort Colors Adult Heavyweight T-Shirt Comfort Color…" at bounding box center [721, 372] width 272 height 638
click at [834, 249] on div "# 526193A Original Proof Comfort Colors Adult Heavyweight T-Shirt Comfort Color…" at bounding box center [721, 372] width 272 height 638
click at [33, 172] on icon at bounding box center [33, 165] width 16 height 17
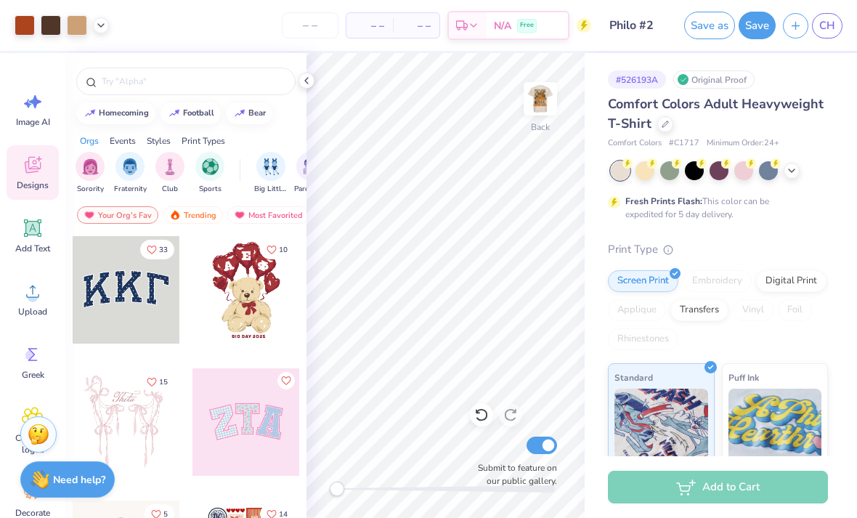
click at [174, 85] on input "text" at bounding box center [193, 81] width 186 height 15
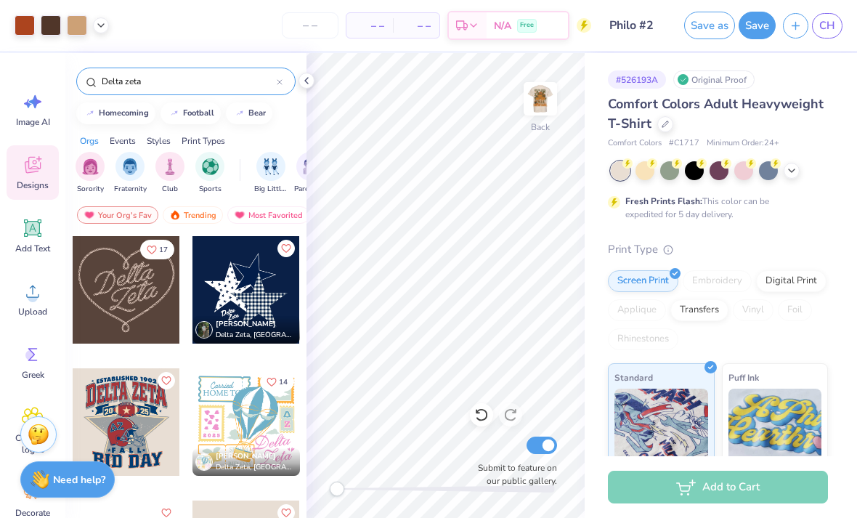
click at [280, 129] on div "Orgs Events Styles Print Types" at bounding box center [185, 137] width 241 height 20
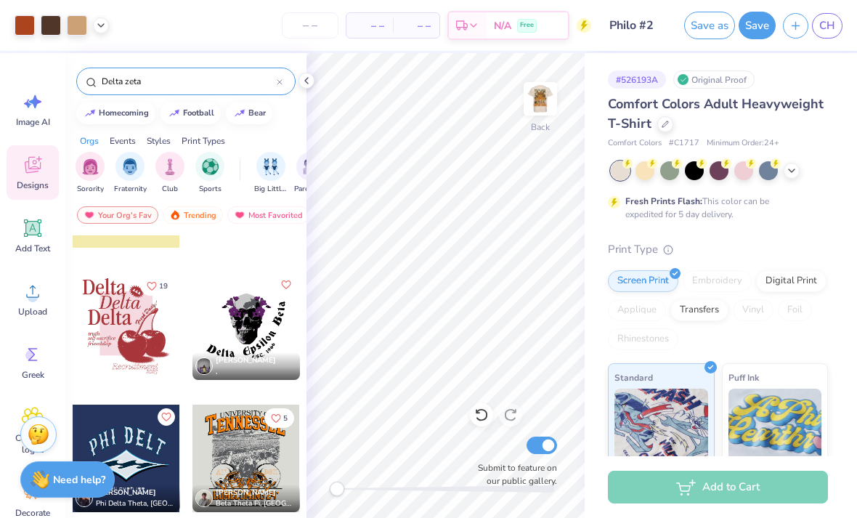
scroll to position [9345, 0]
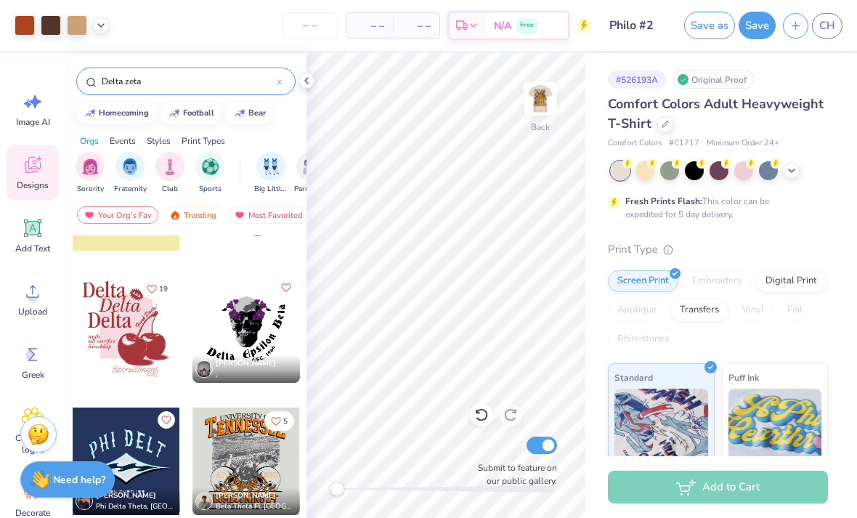
click at [219, 89] on input "Delta zeta" at bounding box center [188, 81] width 176 height 15
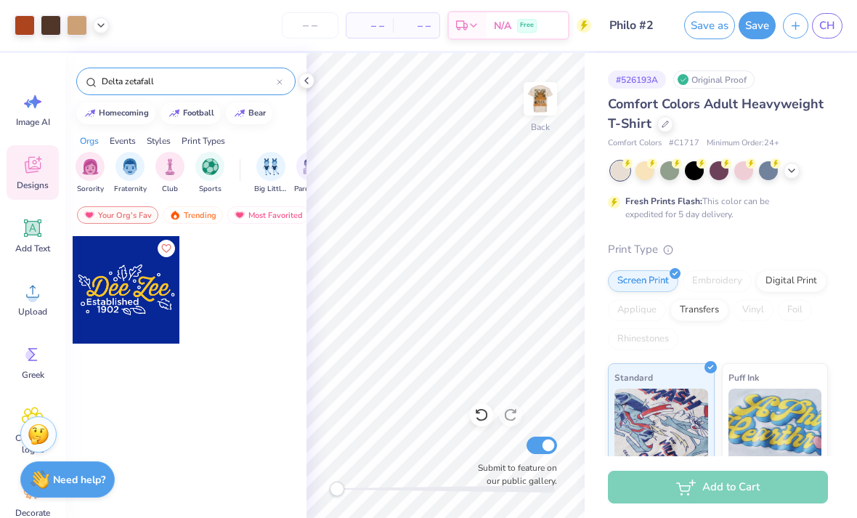
click at [145, 84] on input "Delta zetafall" at bounding box center [188, 81] width 176 height 15
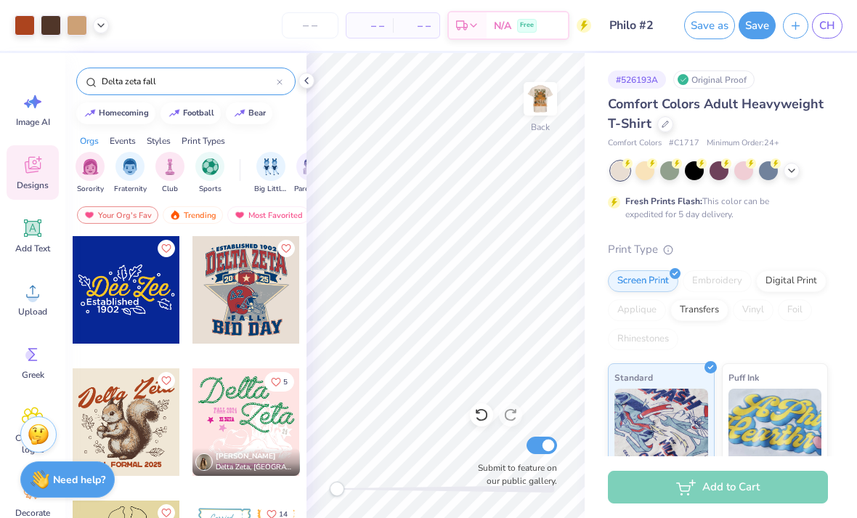
type input "Delta zeta fall"
click at [535, 91] on img at bounding box center [540, 98] width 29 height 29
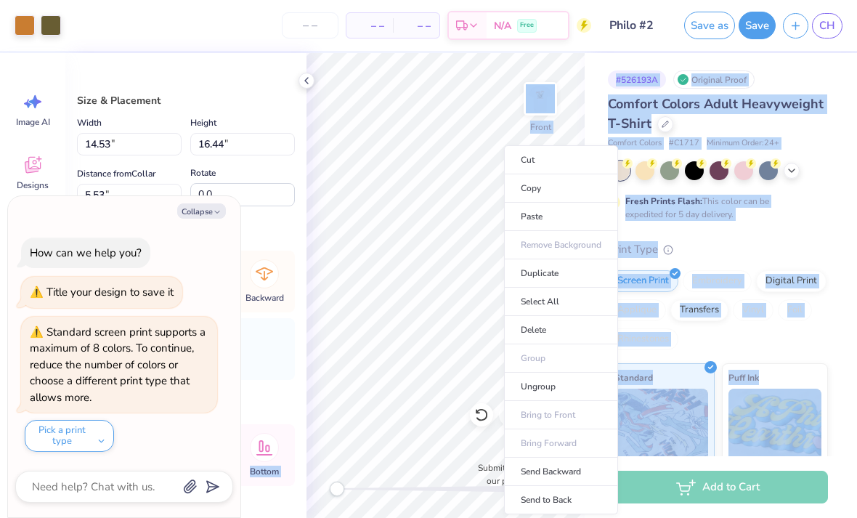
click at [563, 190] on li "Copy" at bounding box center [561, 188] width 114 height 28
click at [566, 329] on li "Delete" at bounding box center [562, 330] width 114 height 28
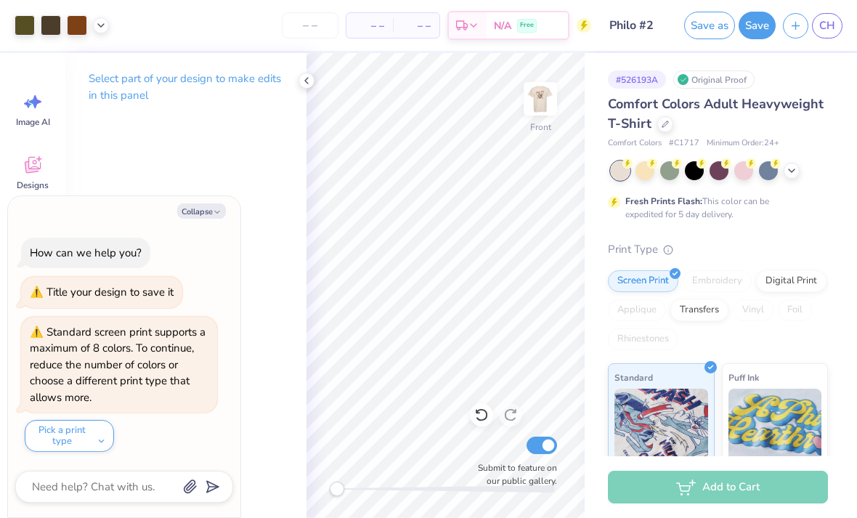
click at [540, 99] on img at bounding box center [540, 98] width 29 height 29
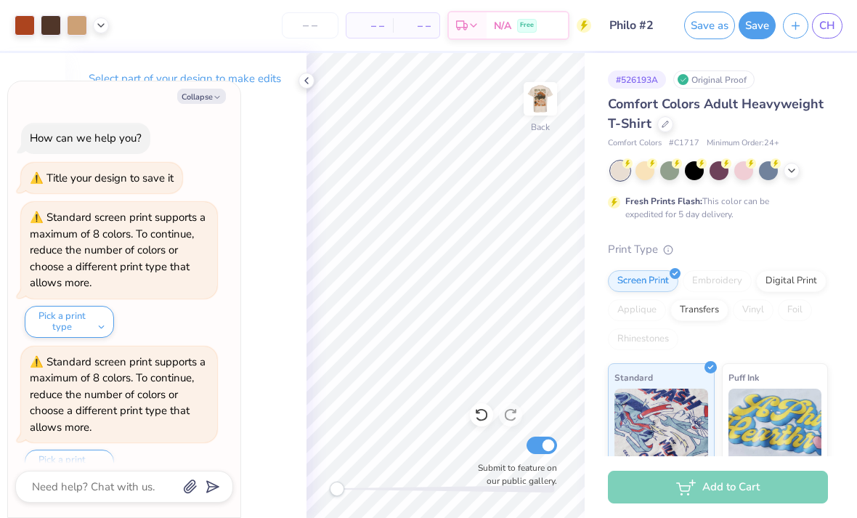
scroll to position [25, 0]
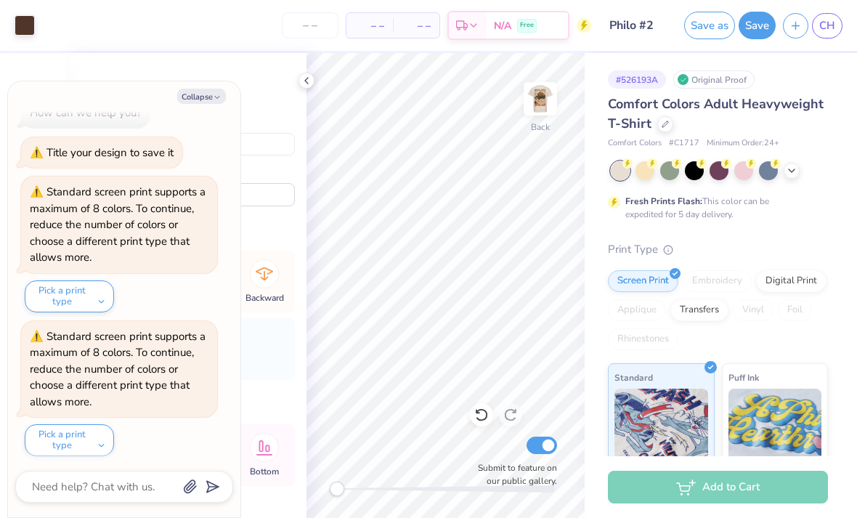
click at [484, 417] on icon at bounding box center [481, 414] width 15 height 15
type textarea "x"
type input "15.02"
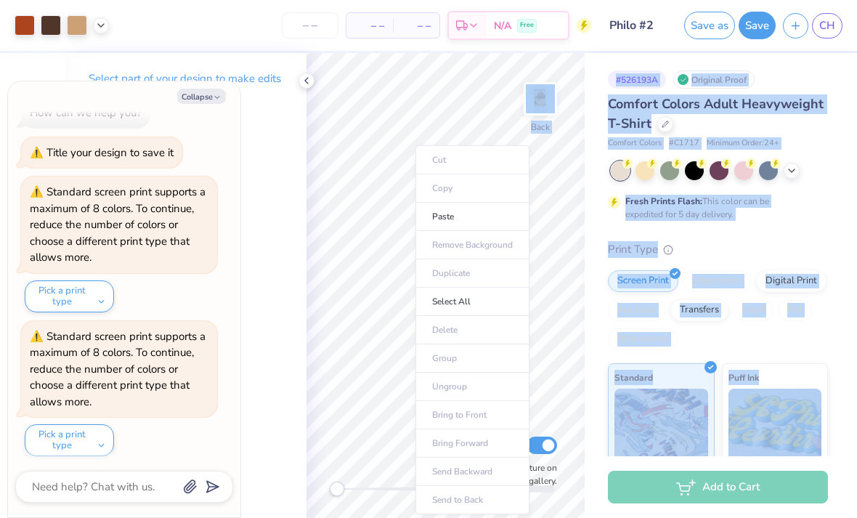
click at [479, 219] on li "Paste" at bounding box center [472, 217] width 114 height 28
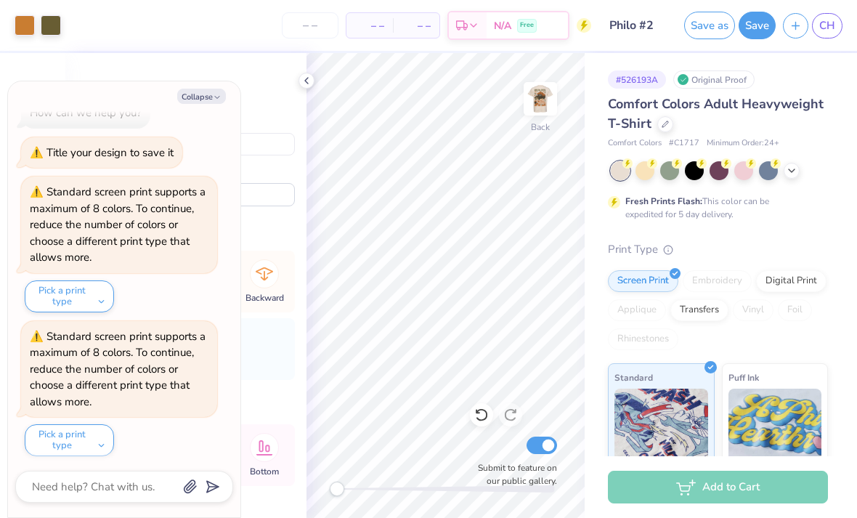
type textarea "x"
type input "3.70"
type input "4.19"
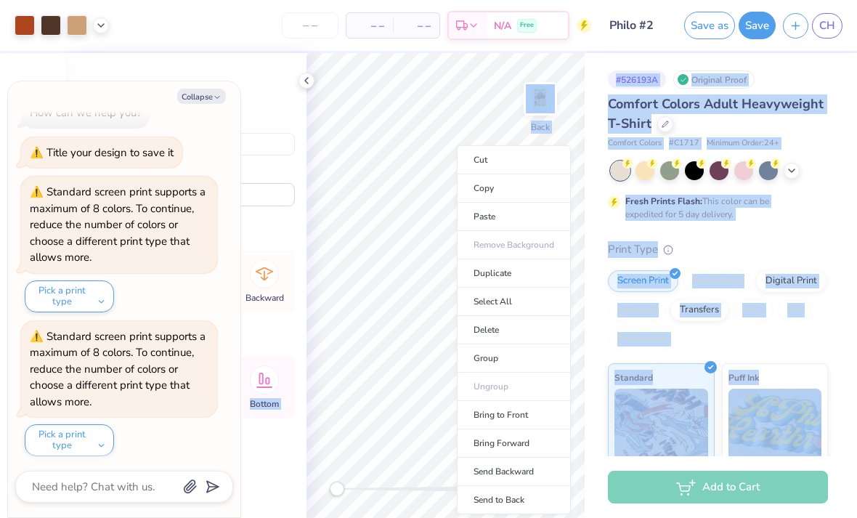
click at [521, 188] on li "Copy" at bounding box center [514, 188] width 114 height 28
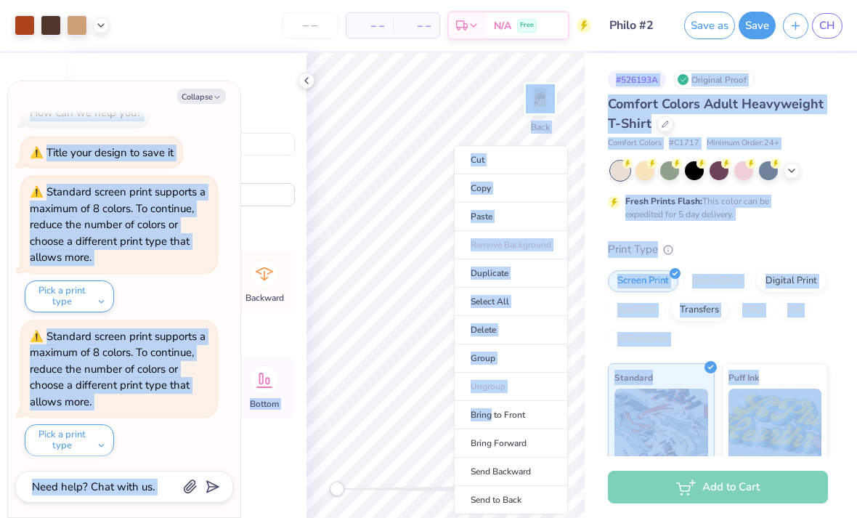
click at [519, 334] on li "Delete" at bounding box center [511, 330] width 114 height 28
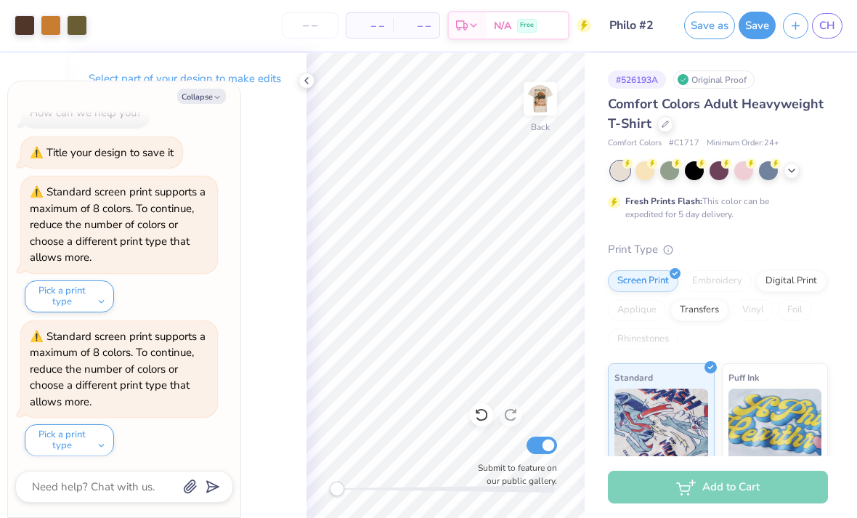
click at [755, 28] on button "Save" at bounding box center [757, 26] width 37 height 28
click at [97, 444] on button "Pick a print type" at bounding box center [69, 440] width 89 height 32
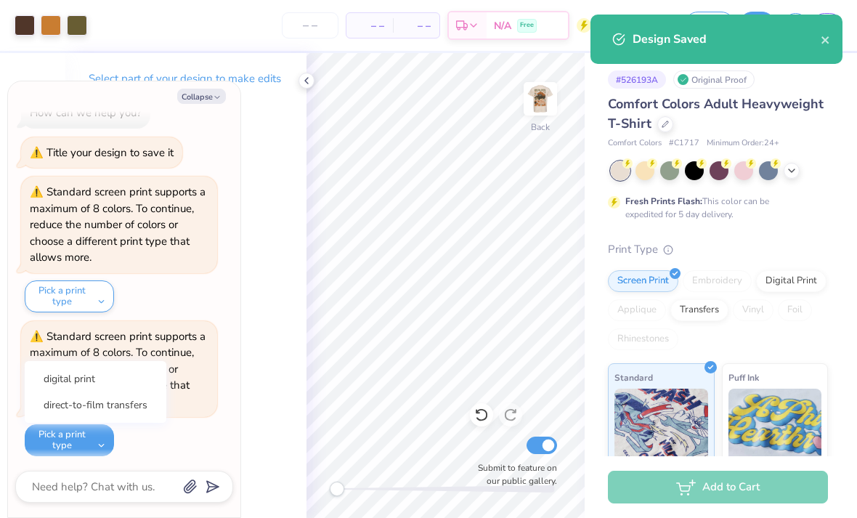
click at [243, 245] on div "Select part of your design to make edits in this panel" at bounding box center [185, 285] width 241 height 465
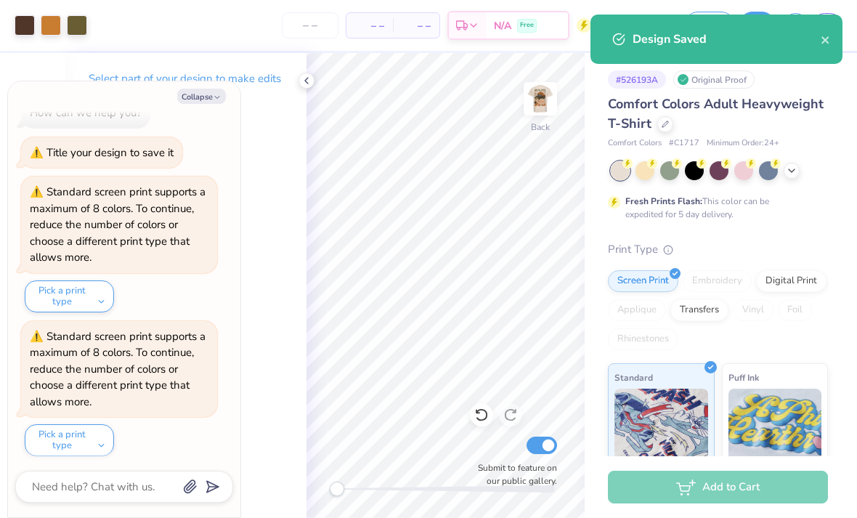
click at [208, 102] on button "Collapse" at bounding box center [201, 96] width 49 height 15
type textarea "x"
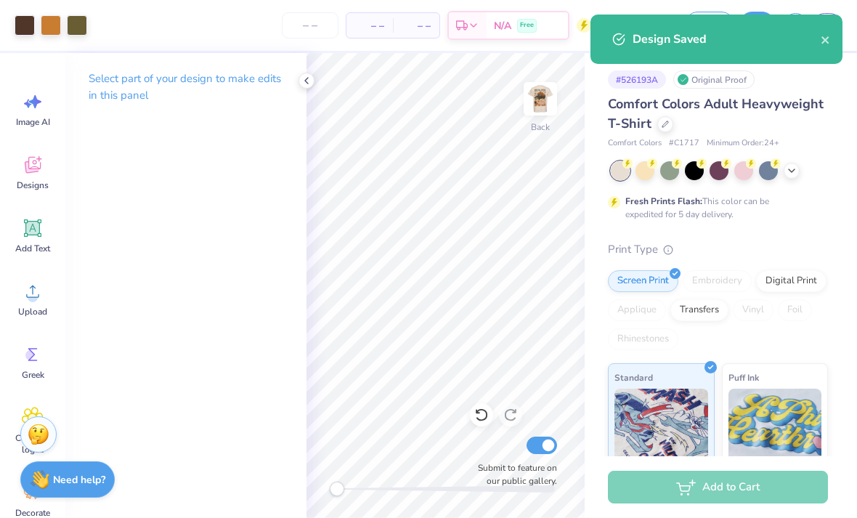
click at [823, 42] on icon "close" at bounding box center [824, 39] width 7 height 7
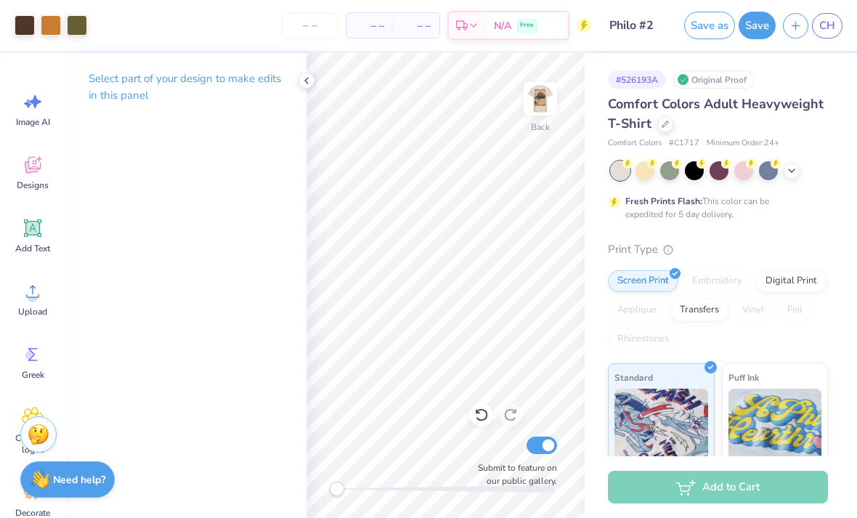
click at [801, 25] on icon "button" at bounding box center [795, 26] width 12 height 12
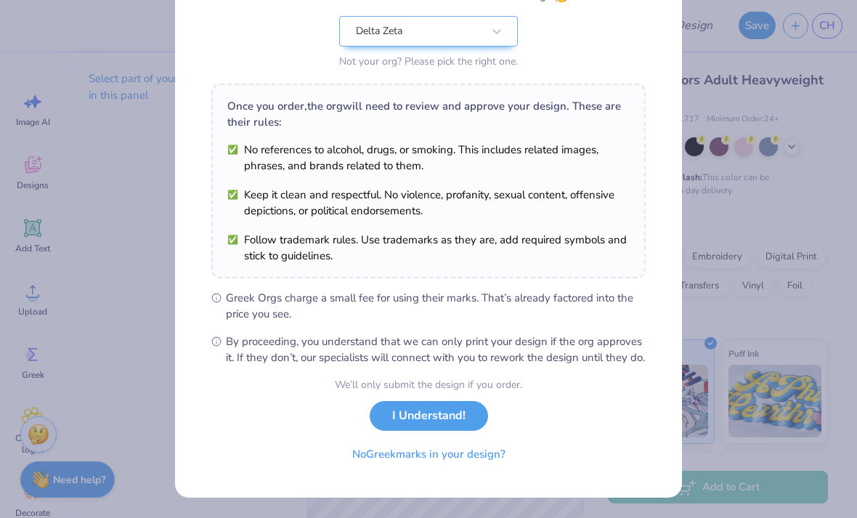
scroll to position [162, 0]
click at [444, 415] on button "I Understand!" at bounding box center [429, 416] width 118 height 30
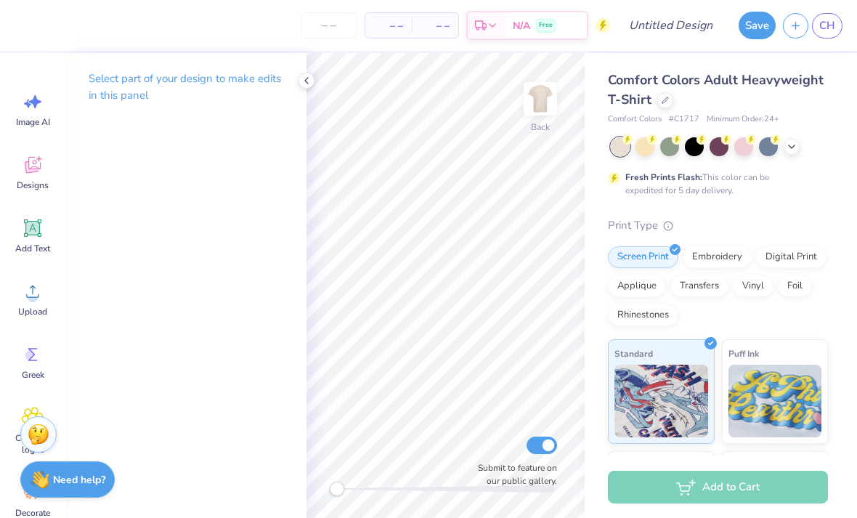
click at [544, 104] on img at bounding box center [540, 98] width 29 height 29
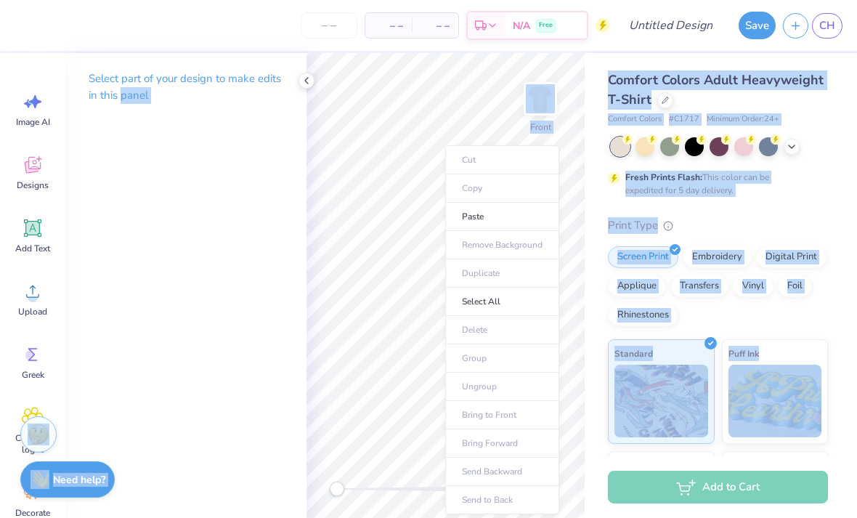
click at [508, 219] on li "Paste" at bounding box center [502, 217] width 114 height 28
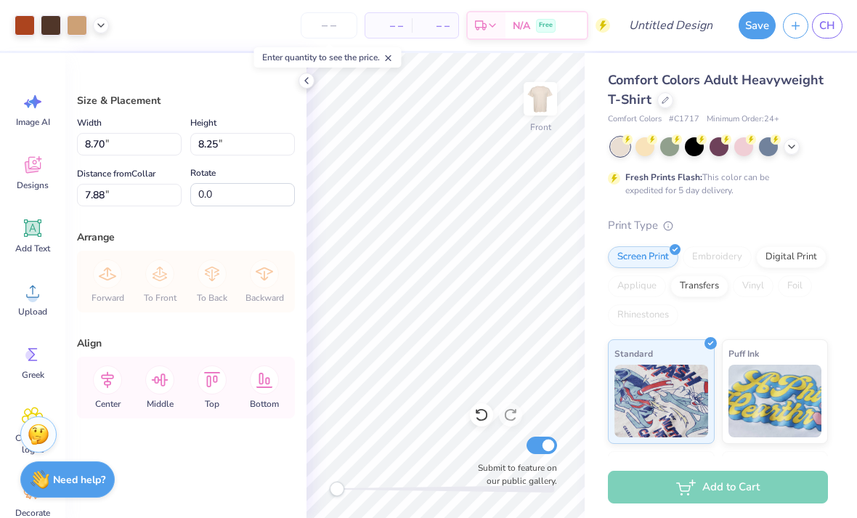
type input "3.00"
type input "11.03"
type input "10.46"
type input "3.77"
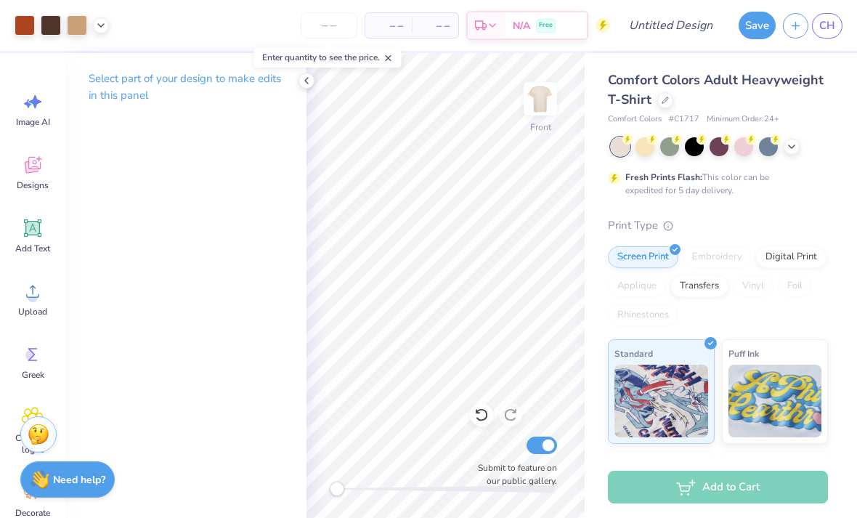
click at [855, 138] on div "Comfort Colors Adult Heavyweight T-Shirt Comfort Colors # C1717 Minimum Order: …" at bounding box center [721, 360] width 272 height 614
click at [697, 20] on input "Design Title" at bounding box center [688, 25] width 71 height 29
type input "Philo #3"
click at [757, 30] on button "Save" at bounding box center [757, 26] width 37 height 28
click at [753, 23] on div "Save" at bounding box center [757, 26] width 37 height 28
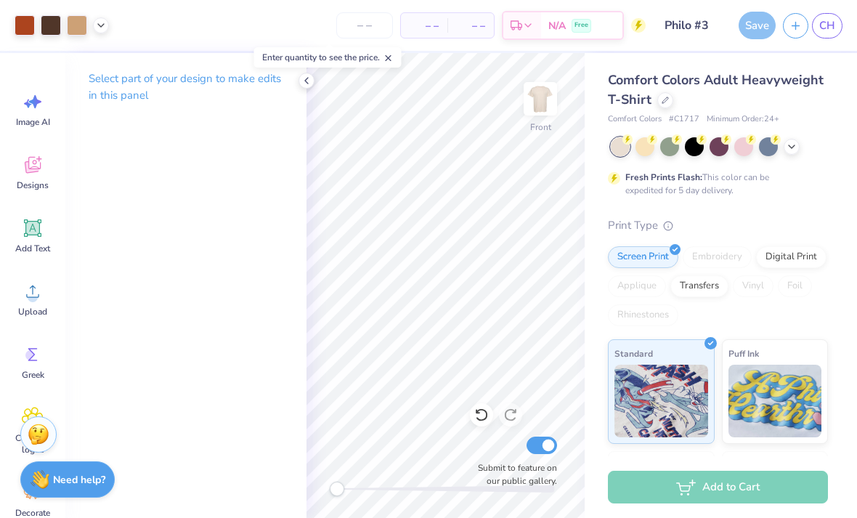
click at [760, 22] on div "Save" at bounding box center [757, 26] width 37 height 28
click at [760, 25] on div "Save" at bounding box center [757, 26] width 37 height 28
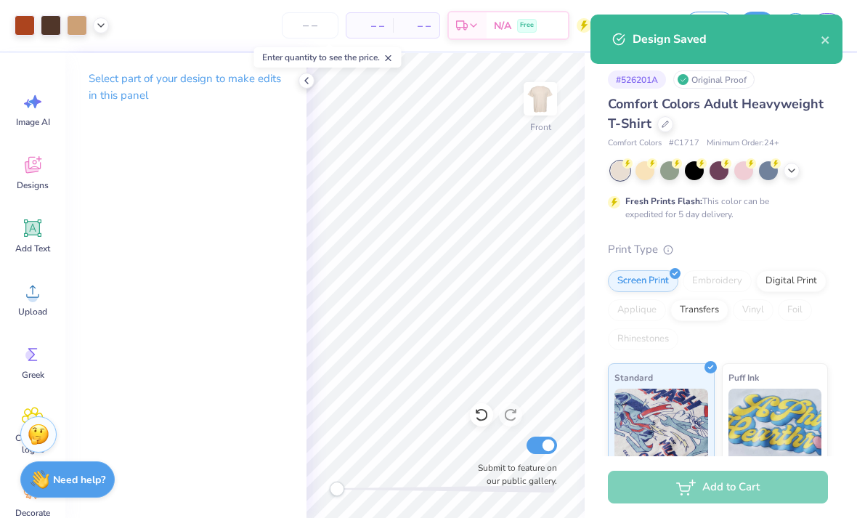
click at [826, 39] on icon "close" at bounding box center [824, 39] width 7 height 7
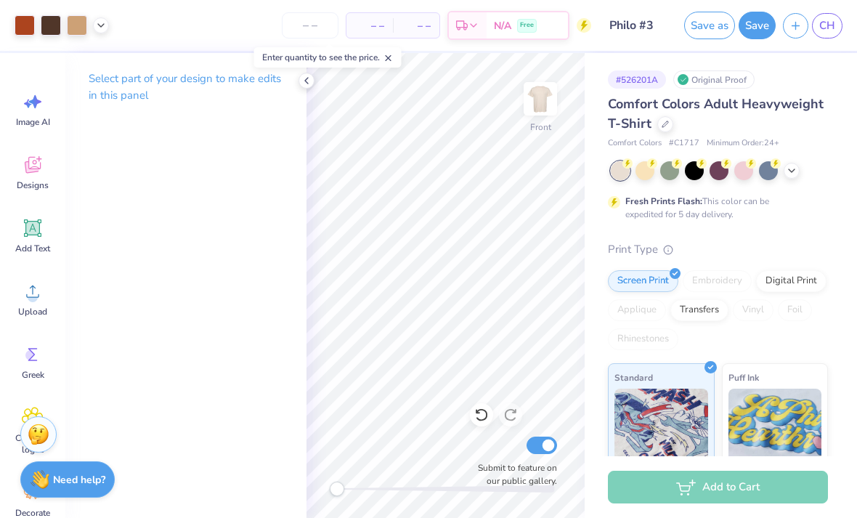
click at [802, 30] on icon "button" at bounding box center [795, 26] width 12 height 12
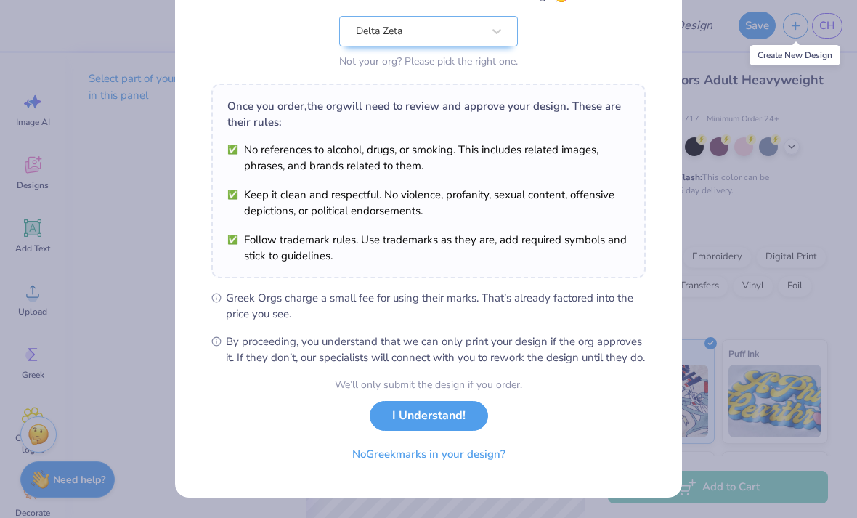
scroll to position [162, 0]
click at [437, 418] on button "I Understand!" at bounding box center [429, 416] width 118 height 30
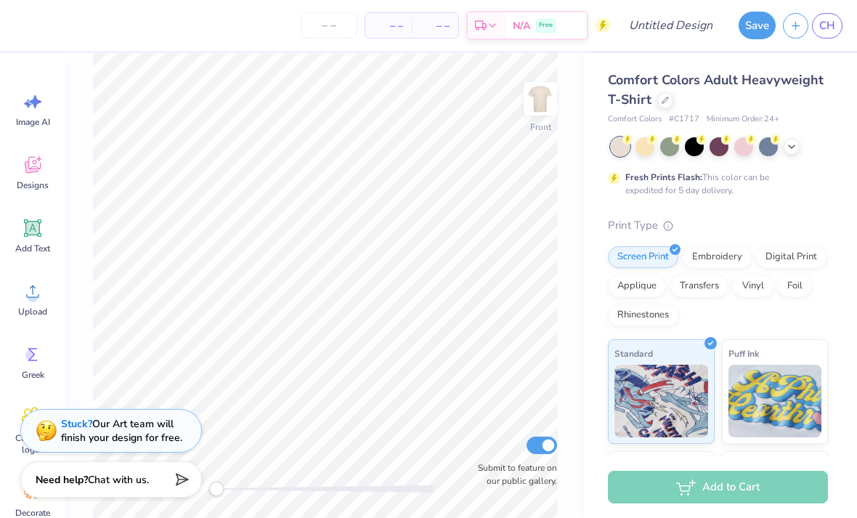
click at [37, 300] on icon at bounding box center [33, 291] width 22 height 22
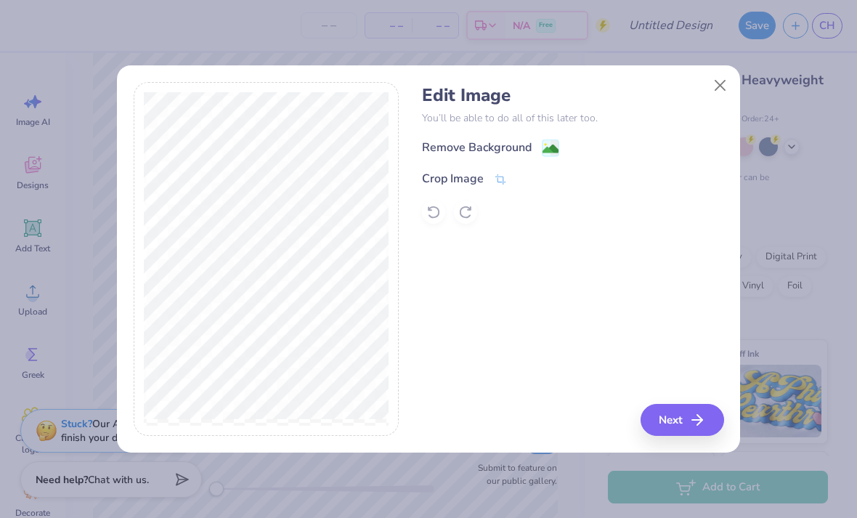
click at [491, 155] on div "Remove Background" at bounding box center [477, 147] width 110 height 17
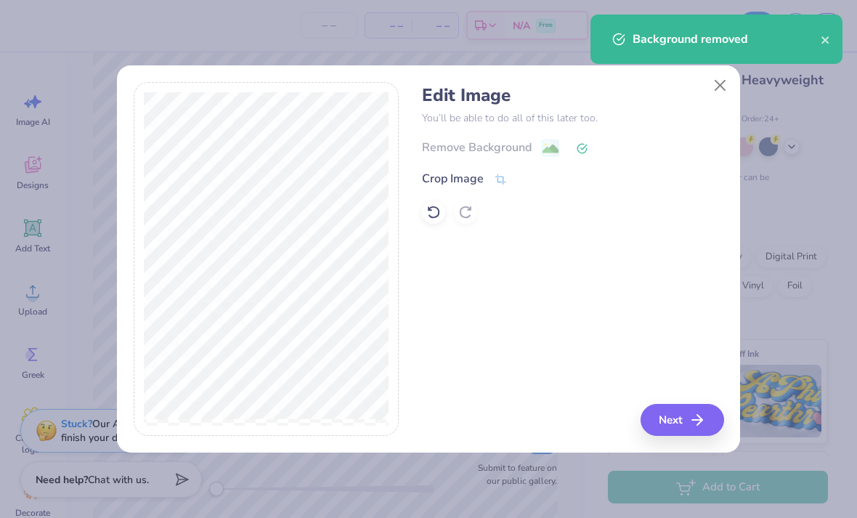
click at [678, 405] on button "Next" at bounding box center [683, 420] width 84 height 32
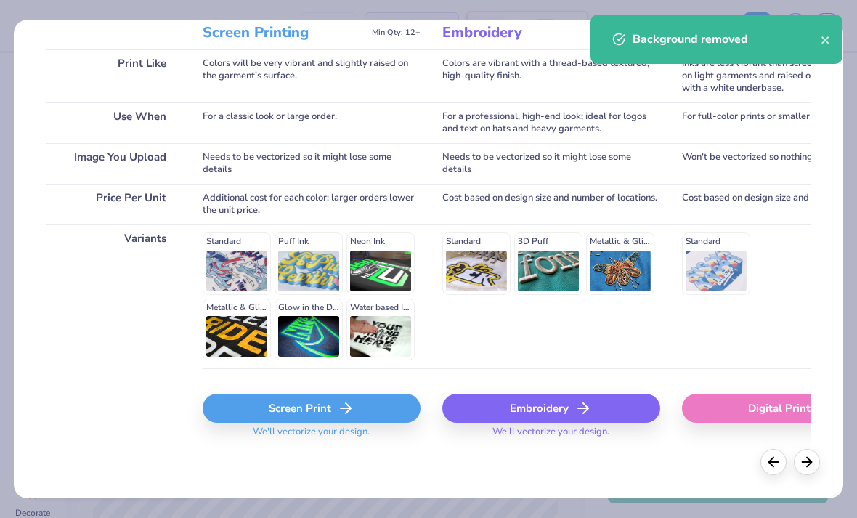
scroll to position [206, 0]
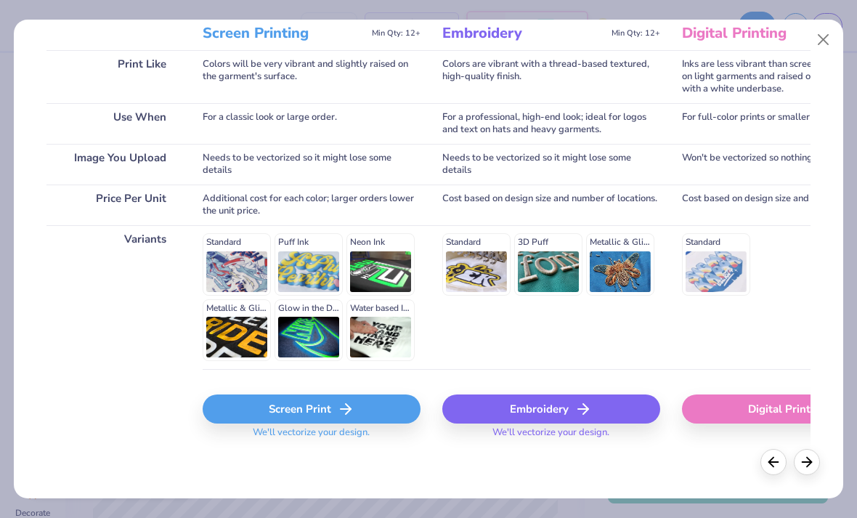
click at [328, 410] on div "Screen Print" at bounding box center [312, 408] width 218 height 29
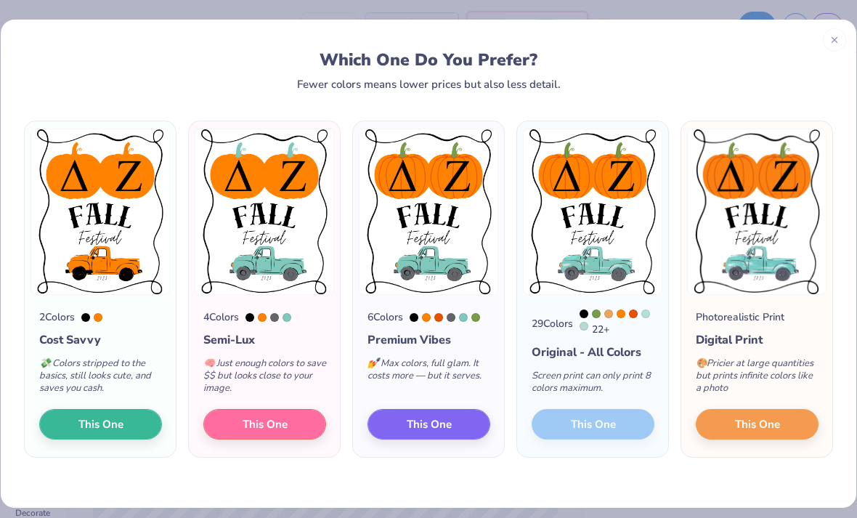
click at [442, 429] on span "This One" at bounding box center [429, 424] width 45 height 17
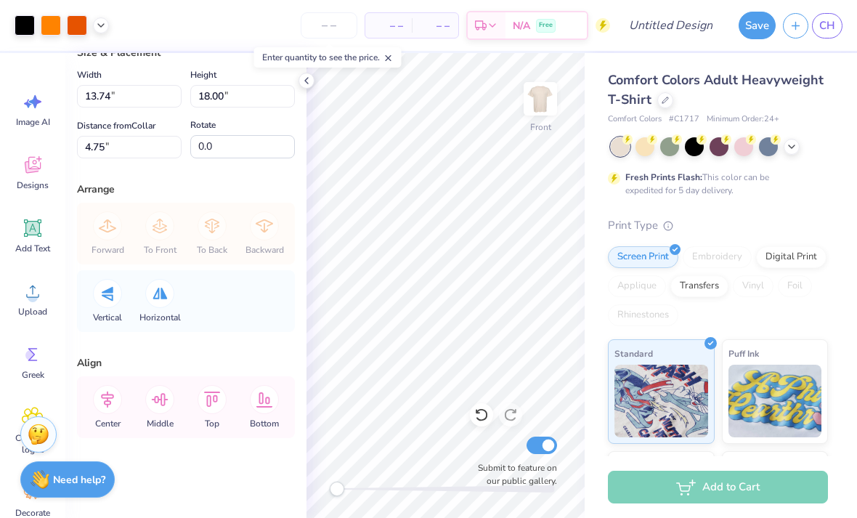
scroll to position [48, 0]
click at [313, 82] on div at bounding box center [306, 81] width 16 height 16
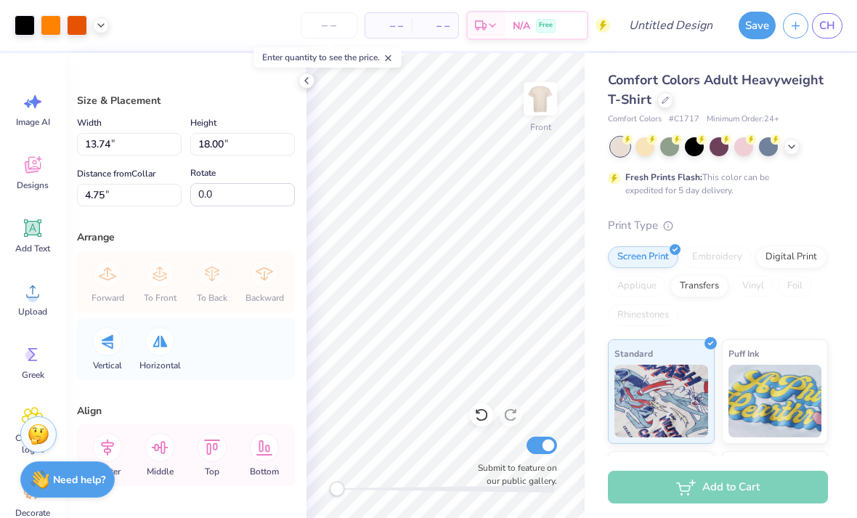
click at [121, 27] on div "– – Per Item – – Total Est. Delivery N/A Free" at bounding box center [363, 25] width 494 height 51
click at [105, 32] on div at bounding box center [62, 25] width 94 height 20
click at [108, 25] on div at bounding box center [101, 25] width 16 height 16
click at [219, 27] on div "– – Per Item – – Total Est. Delivery N/A Free" at bounding box center [363, 25] width 494 height 51
click at [41, 166] on icon at bounding box center [33, 165] width 22 height 22
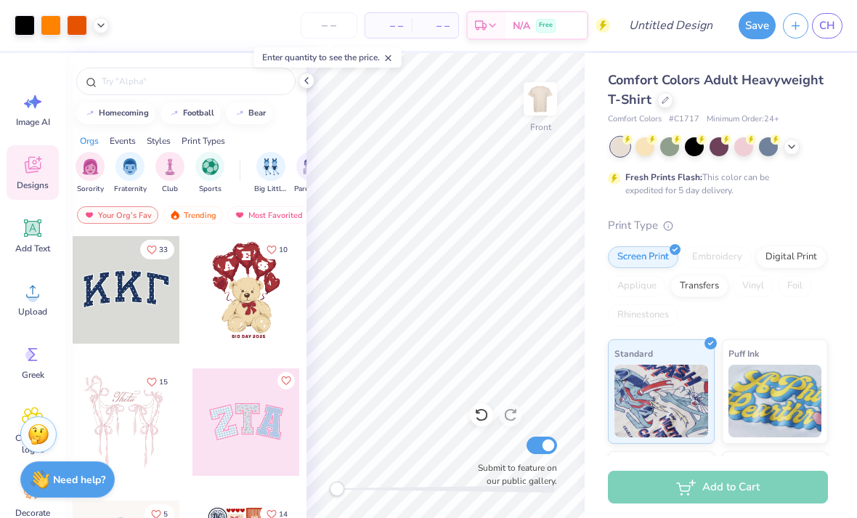
click at [43, 245] on span "Add Text" at bounding box center [32, 249] width 35 height 12
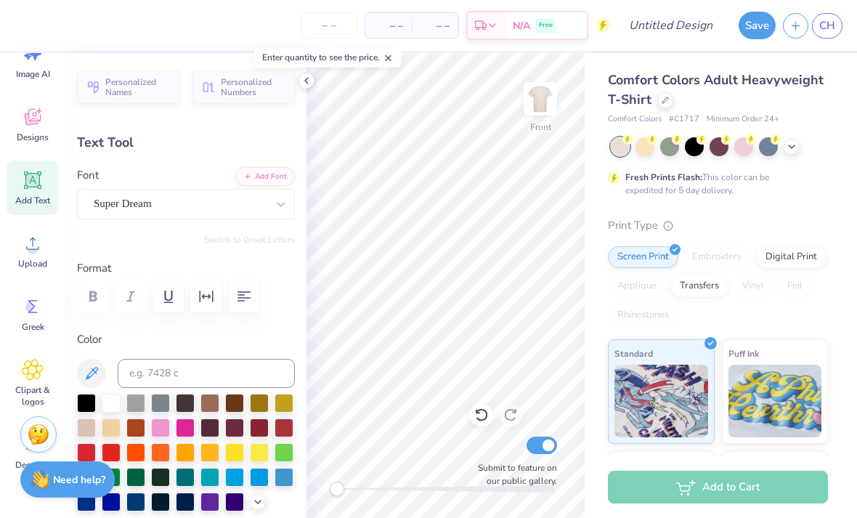
scroll to position [49, 0]
click at [40, 311] on icon at bounding box center [33, 306] width 22 height 22
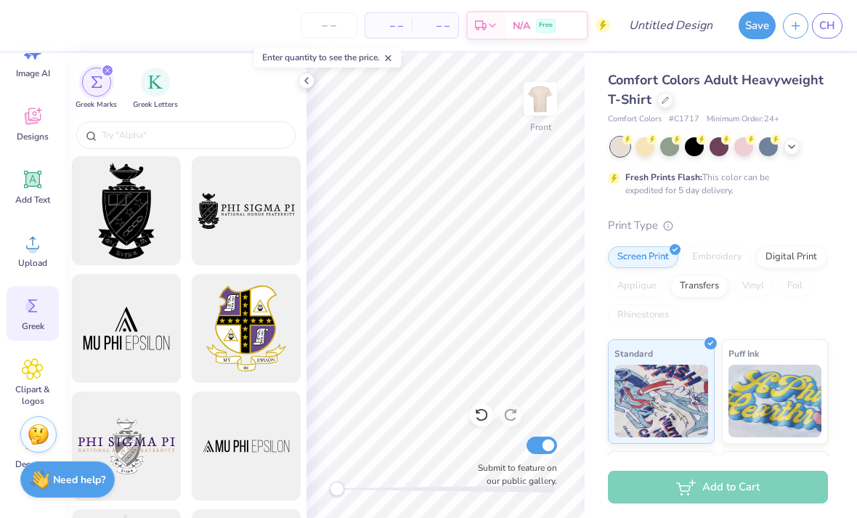
click at [38, 385] on span "Clipart & logos" at bounding box center [33, 394] width 48 height 23
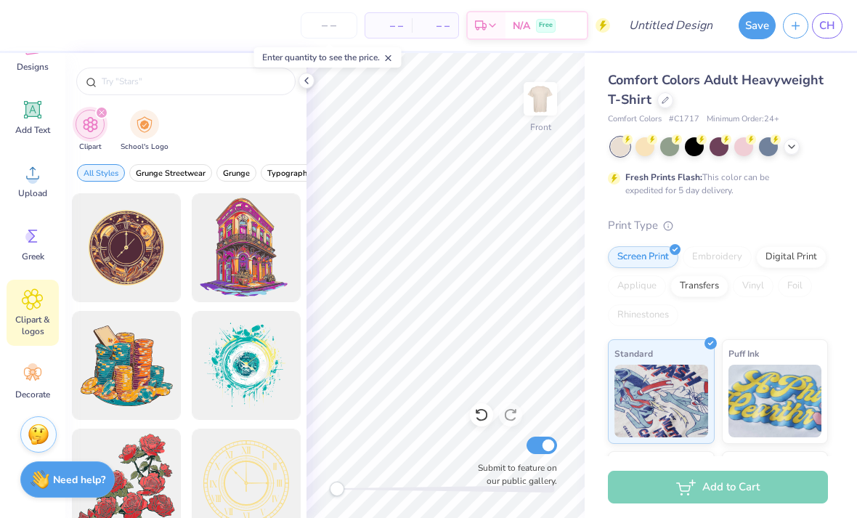
scroll to position [118, 0]
click at [42, 373] on icon at bounding box center [33, 374] width 22 height 22
